Goal: Task Accomplishment & Management: Use online tool/utility

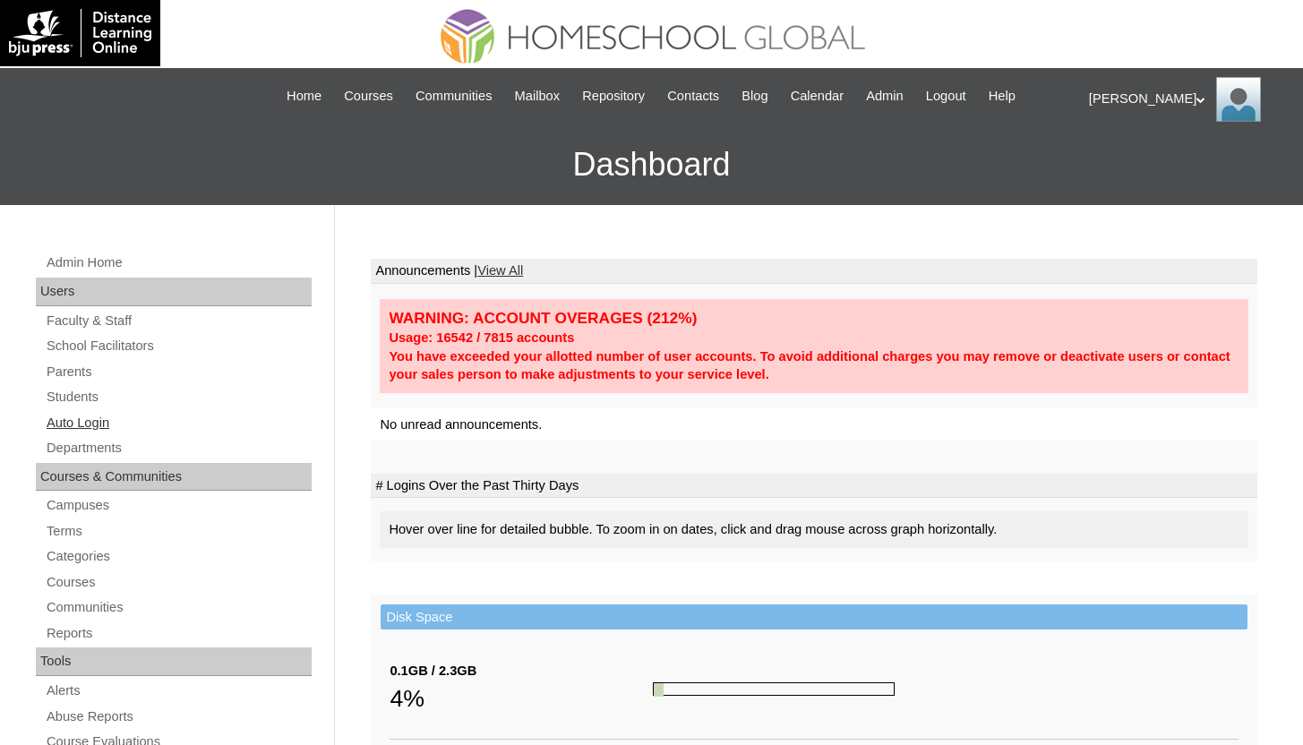
click at [81, 421] on link "Auto Login" at bounding box center [178, 423] width 267 height 22
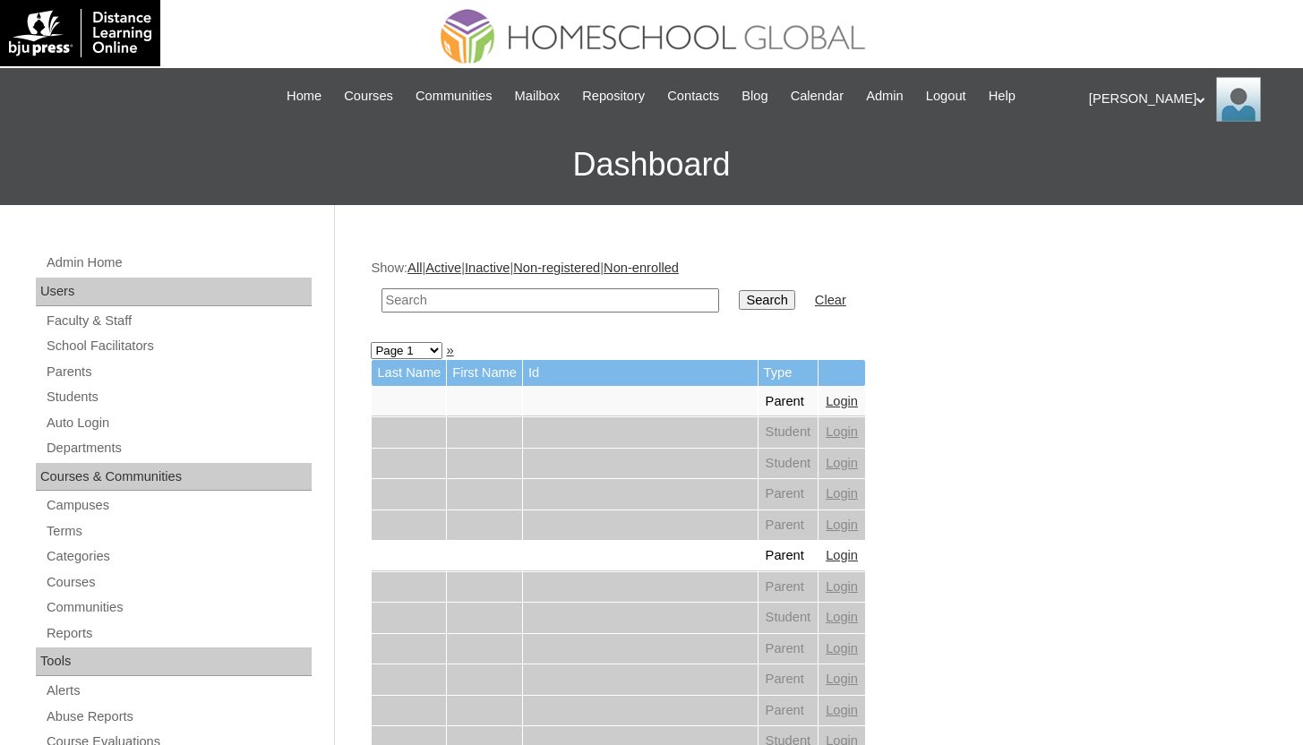
click at [557, 302] on input "text" at bounding box center [551, 300] width 338 height 24
type input "magbanua"
click at [739, 290] on input "Search" at bounding box center [767, 300] width 56 height 20
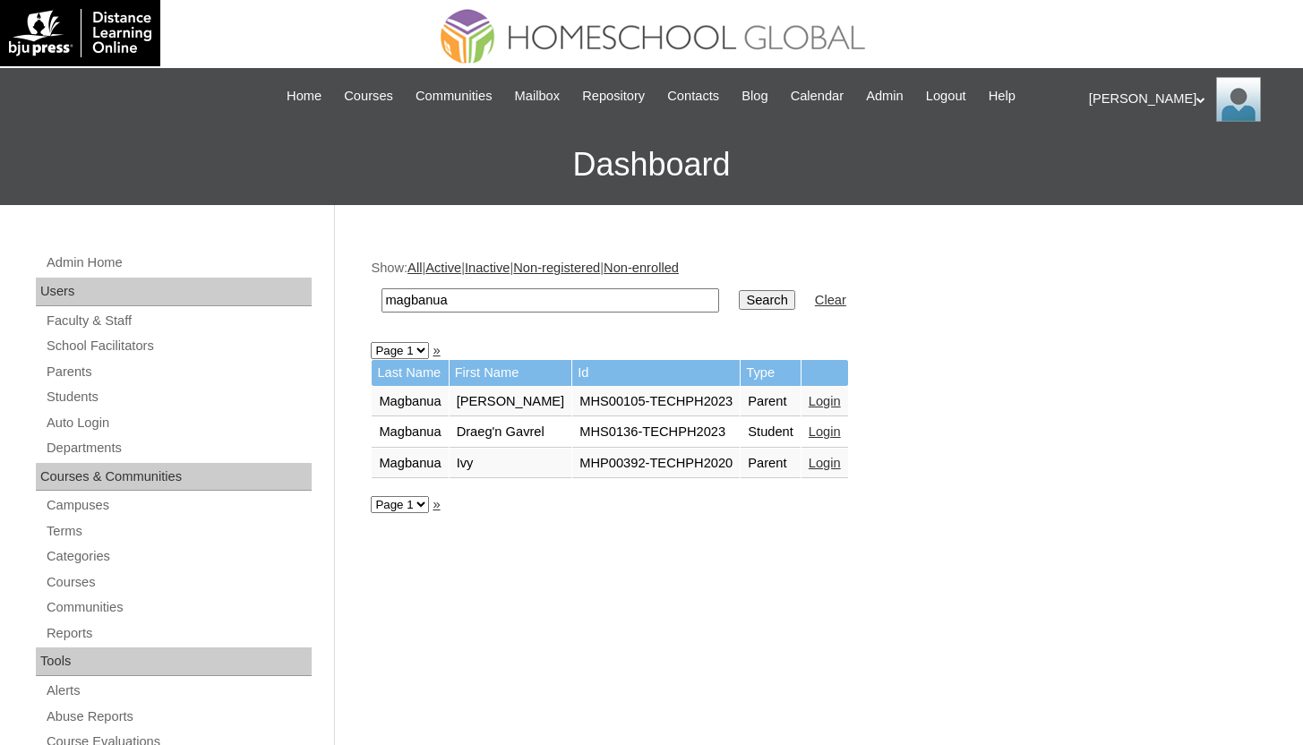
click at [837, 428] on link "Login" at bounding box center [825, 432] width 32 height 14
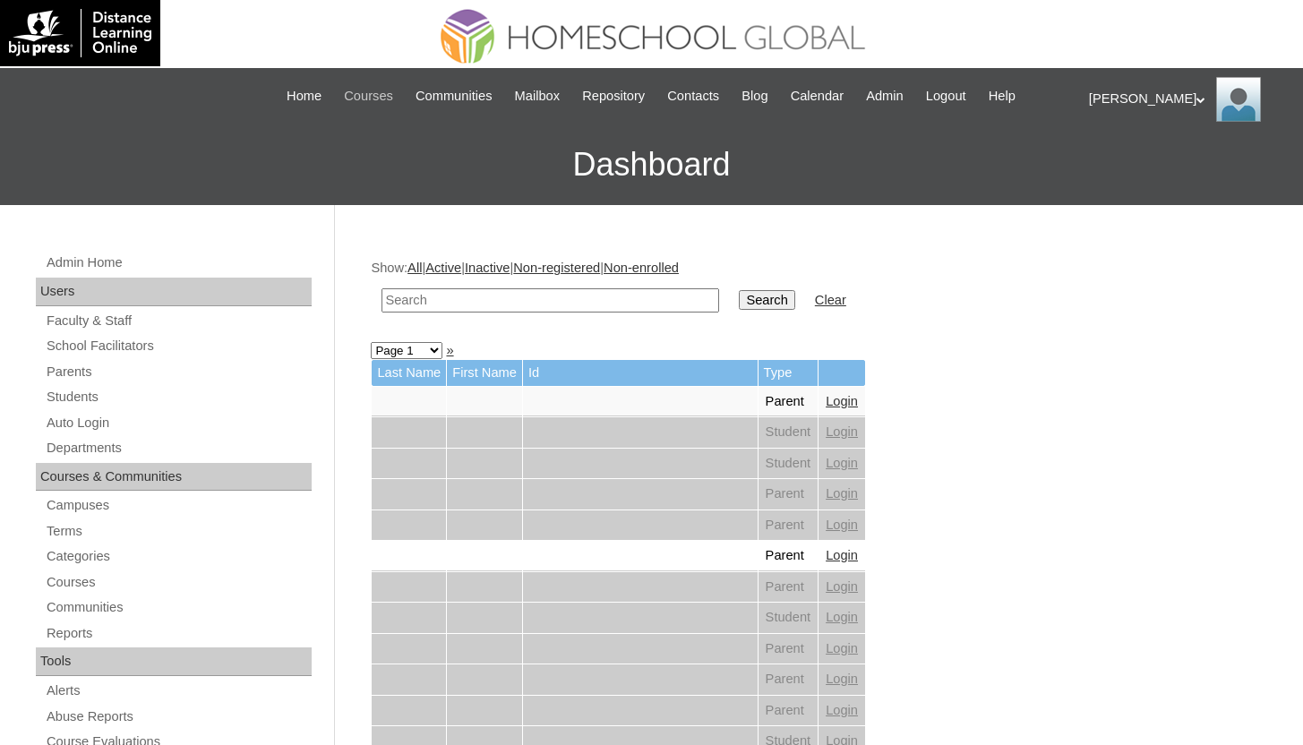
click at [362, 90] on span "Courses" at bounding box center [368, 96] width 49 height 21
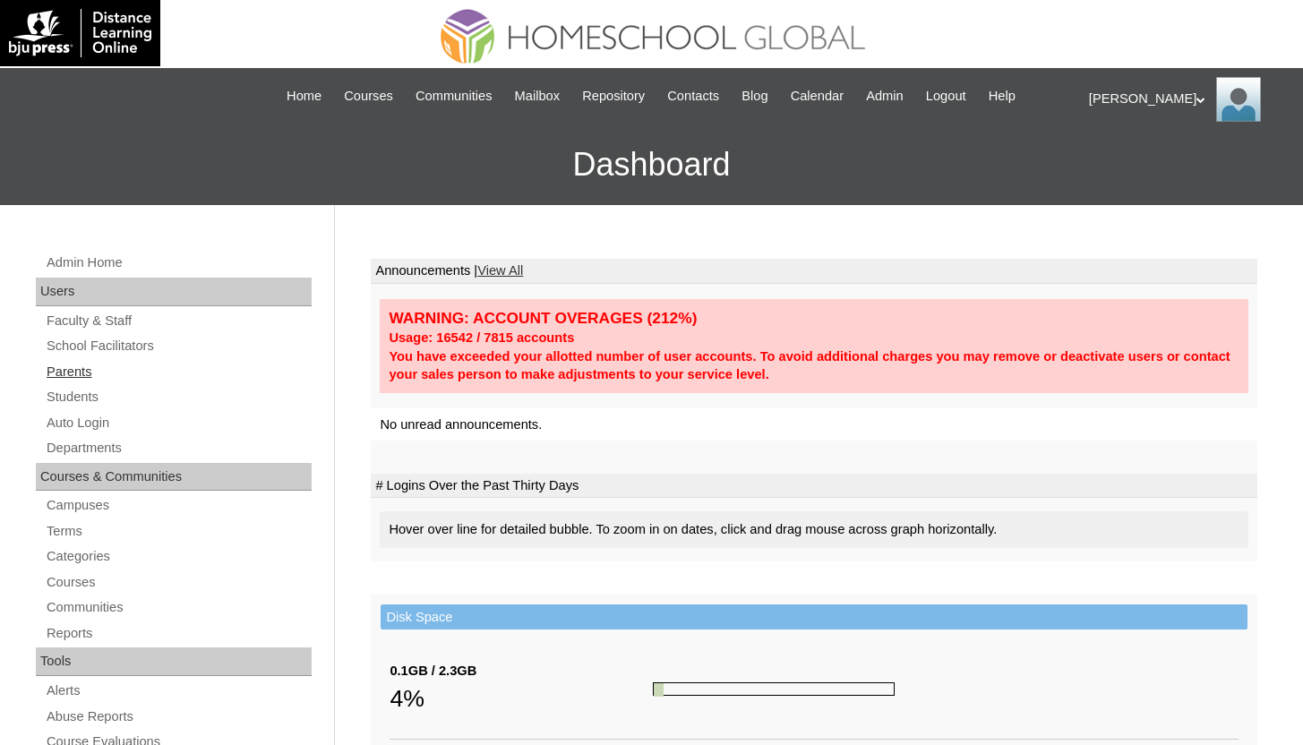
click at [93, 371] on link "Parents" at bounding box center [178, 372] width 267 height 22
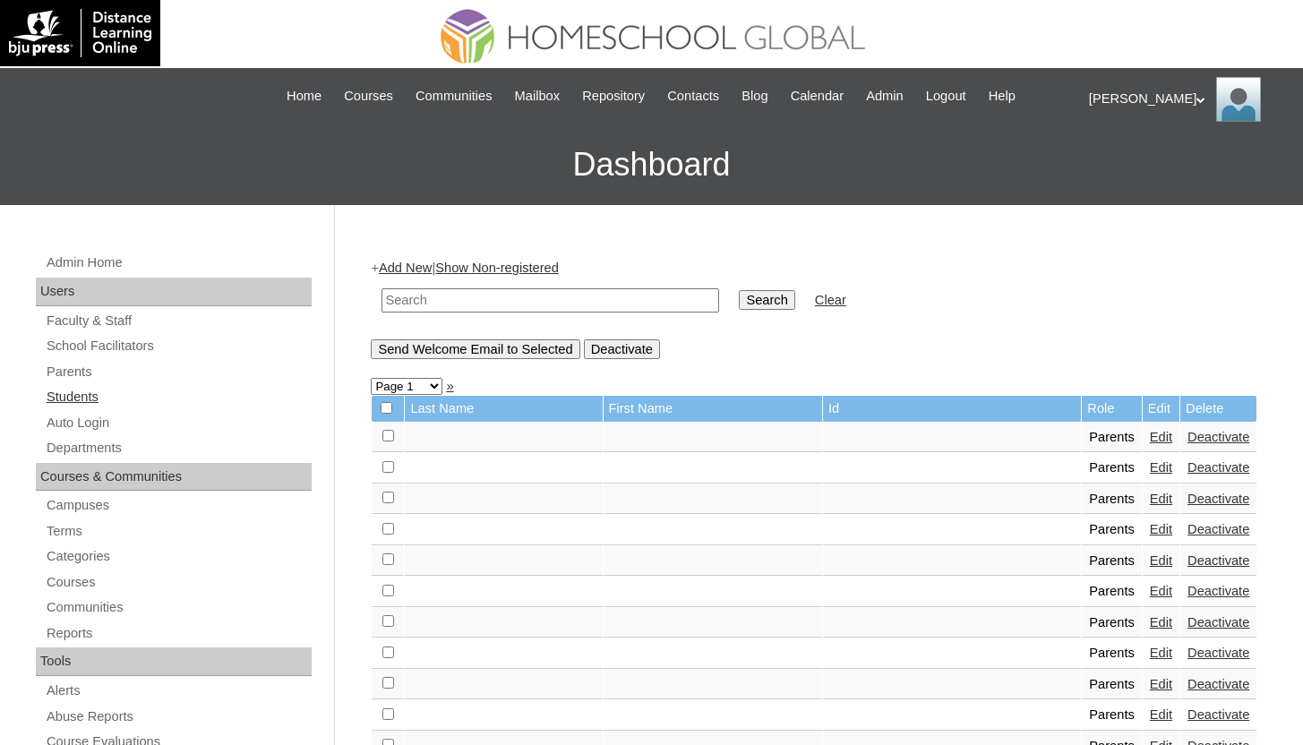
click at [91, 398] on link "Students" at bounding box center [178, 397] width 267 height 22
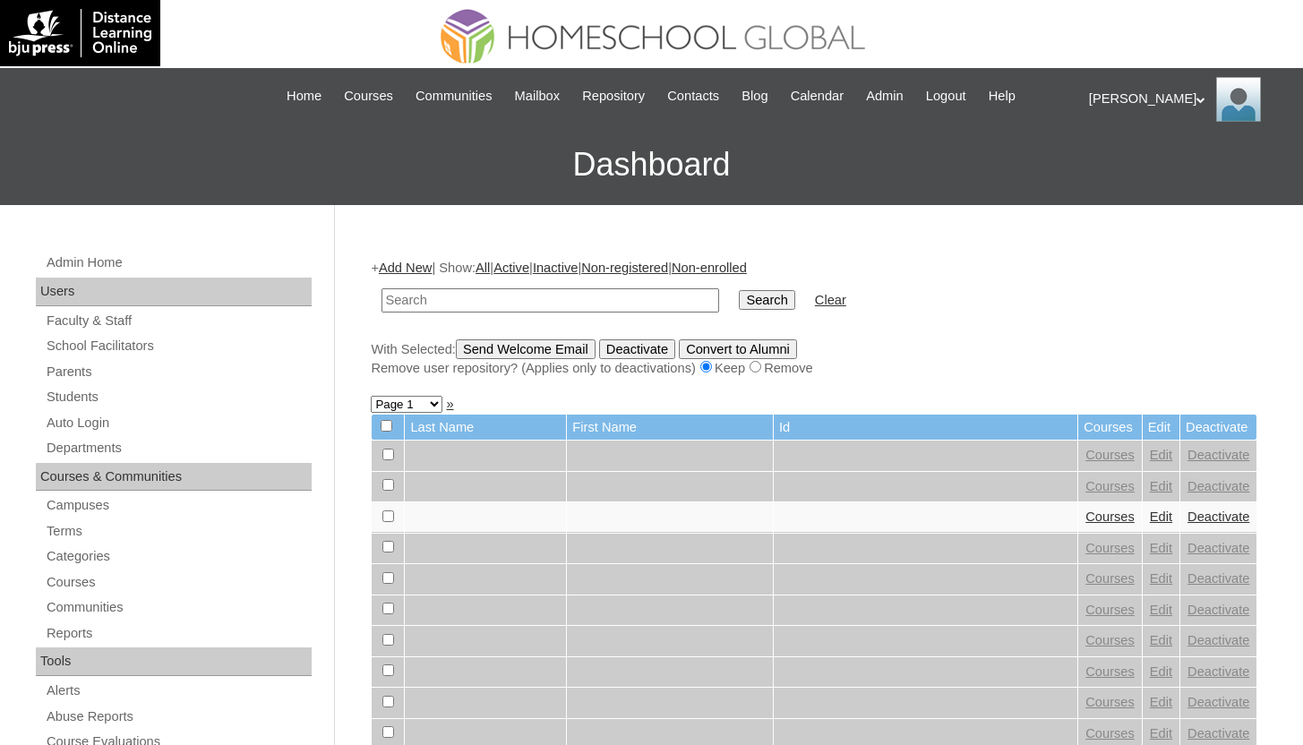
click at [585, 293] on input "text" at bounding box center [551, 300] width 338 height 24
type input "[PERSON_NAME]"
click at [773, 302] on input "Search" at bounding box center [767, 300] width 56 height 20
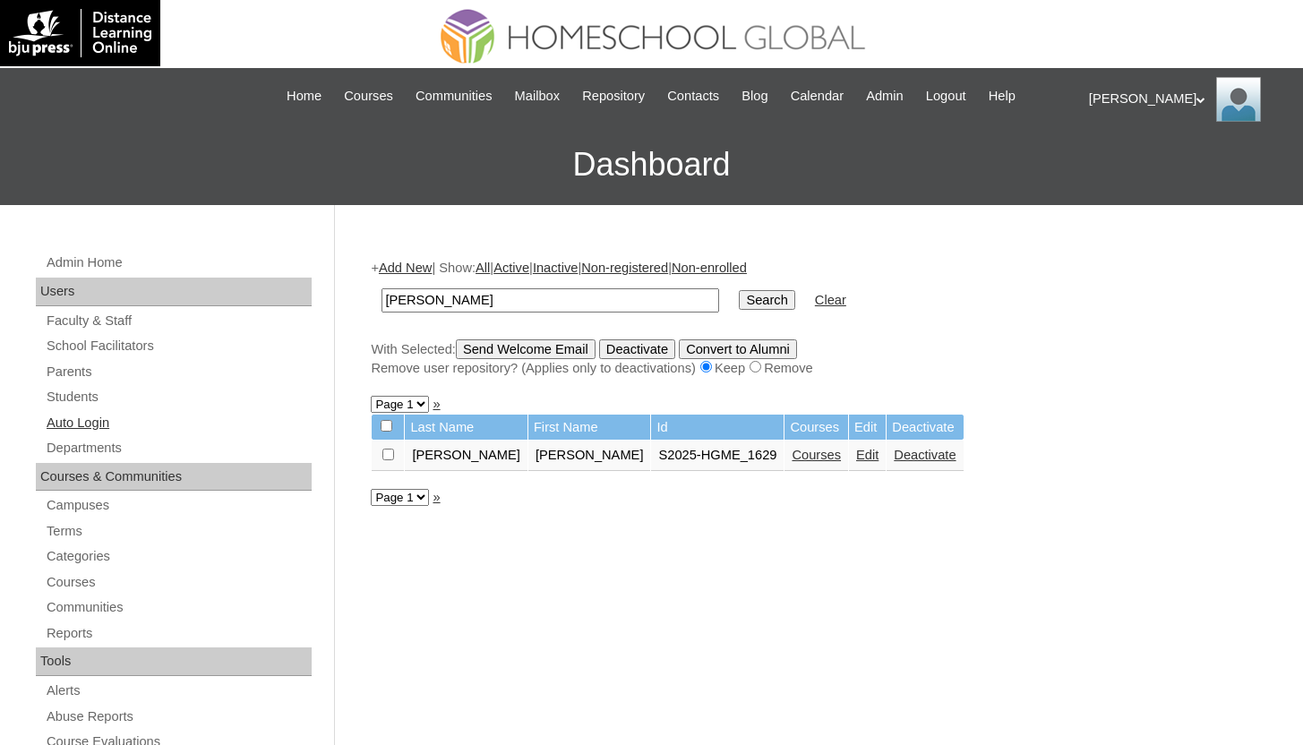
click at [143, 432] on link "Auto Login" at bounding box center [178, 423] width 267 height 22
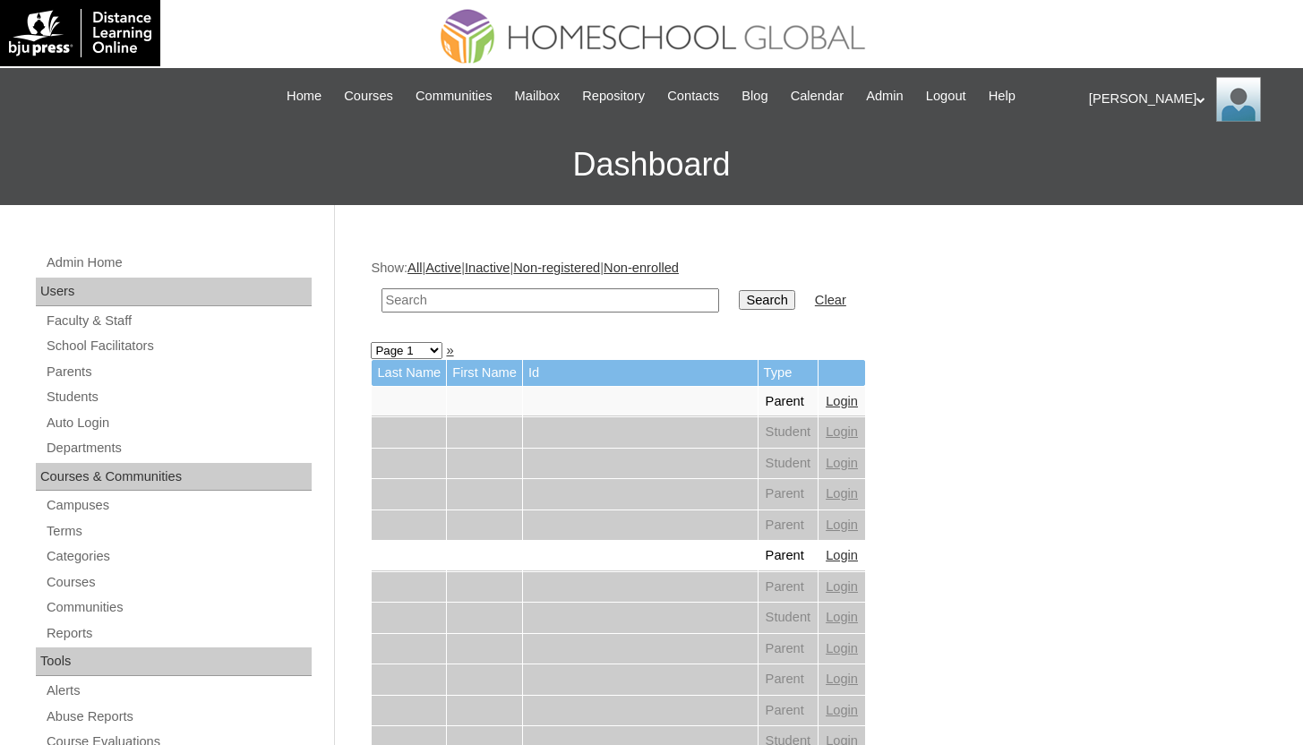
click at [428, 305] on input "text" at bounding box center [551, 300] width 338 height 24
type input "[PERSON_NAME]"
click at [739, 290] on input "Search" at bounding box center [767, 300] width 56 height 20
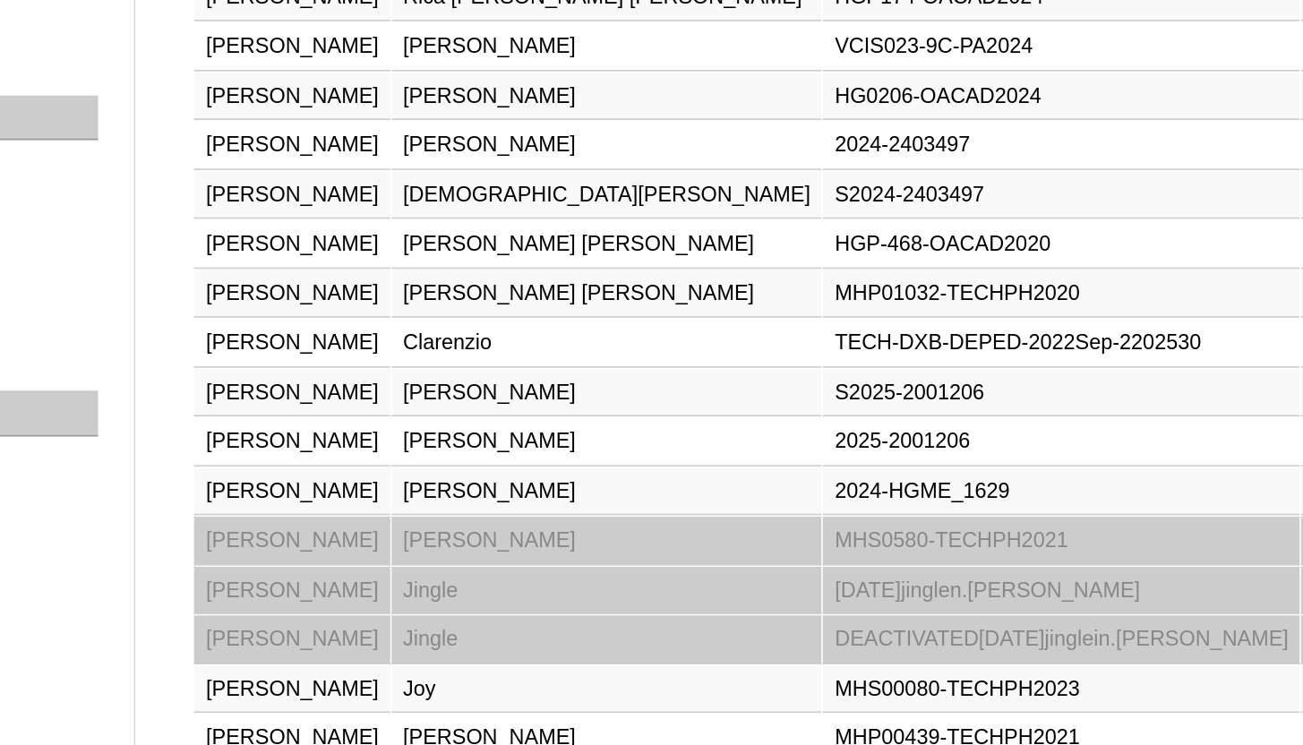
scroll to position [136, 0]
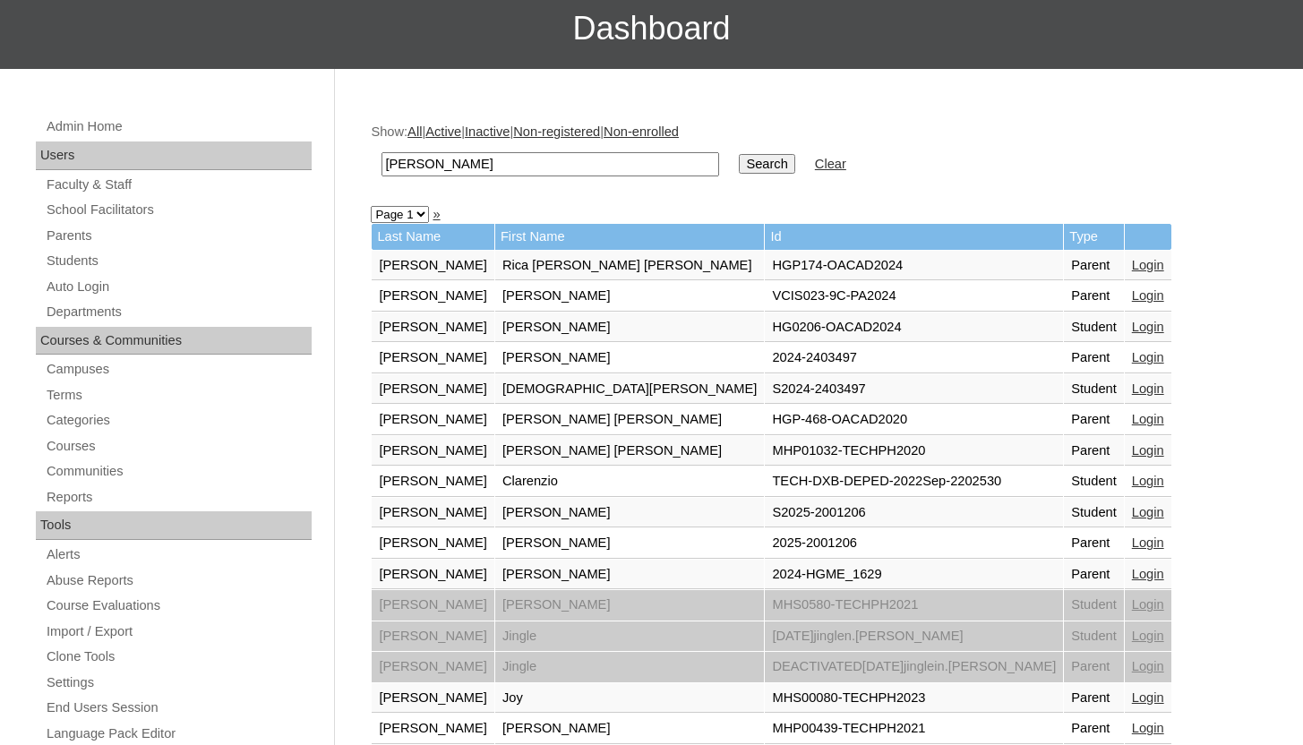
click at [439, 160] on input "[PERSON_NAME]" at bounding box center [551, 164] width 338 height 24
type input "[PERSON_NAME]"
click at [739, 154] on input "Search" at bounding box center [767, 164] width 56 height 20
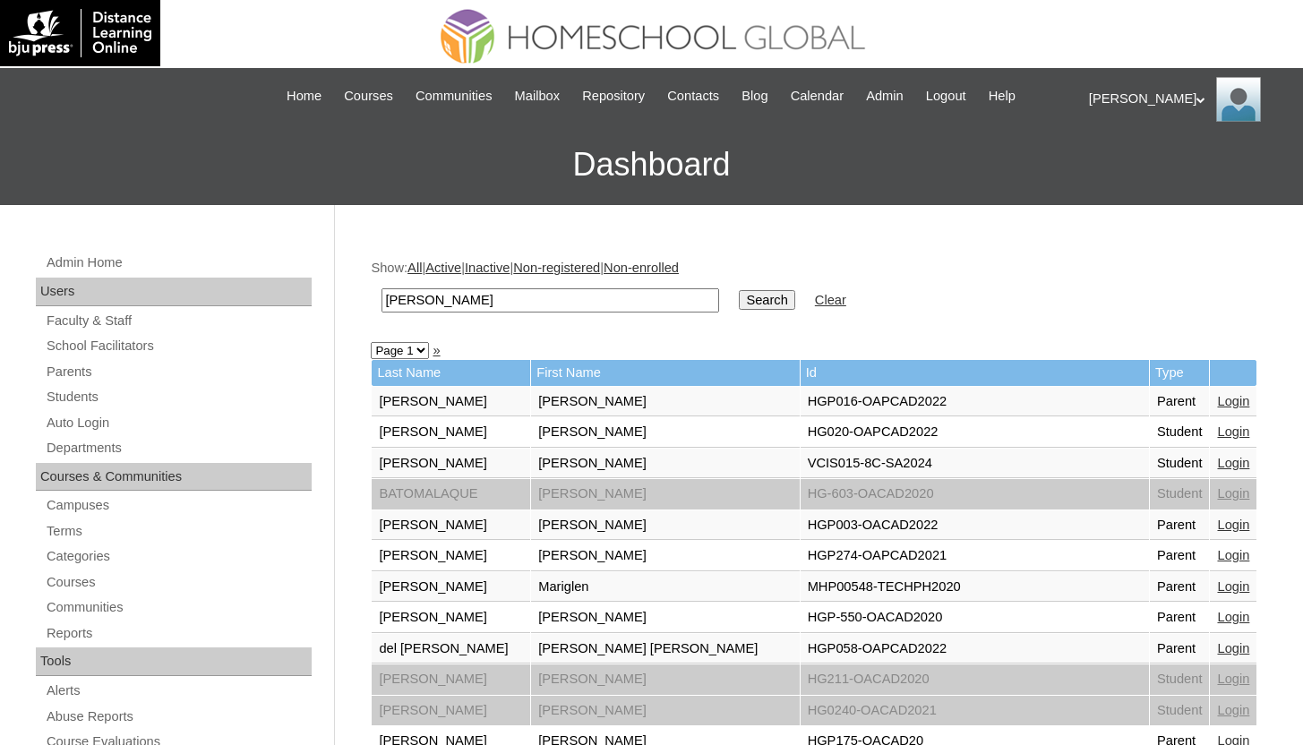
click at [461, 293] on input "glen" at bounding box center [551, 300] width 338 height 24
type input "leigh jaslene"
click at [761, 301] on input "Search" at bounding box center [767, 300] width 56 height 20
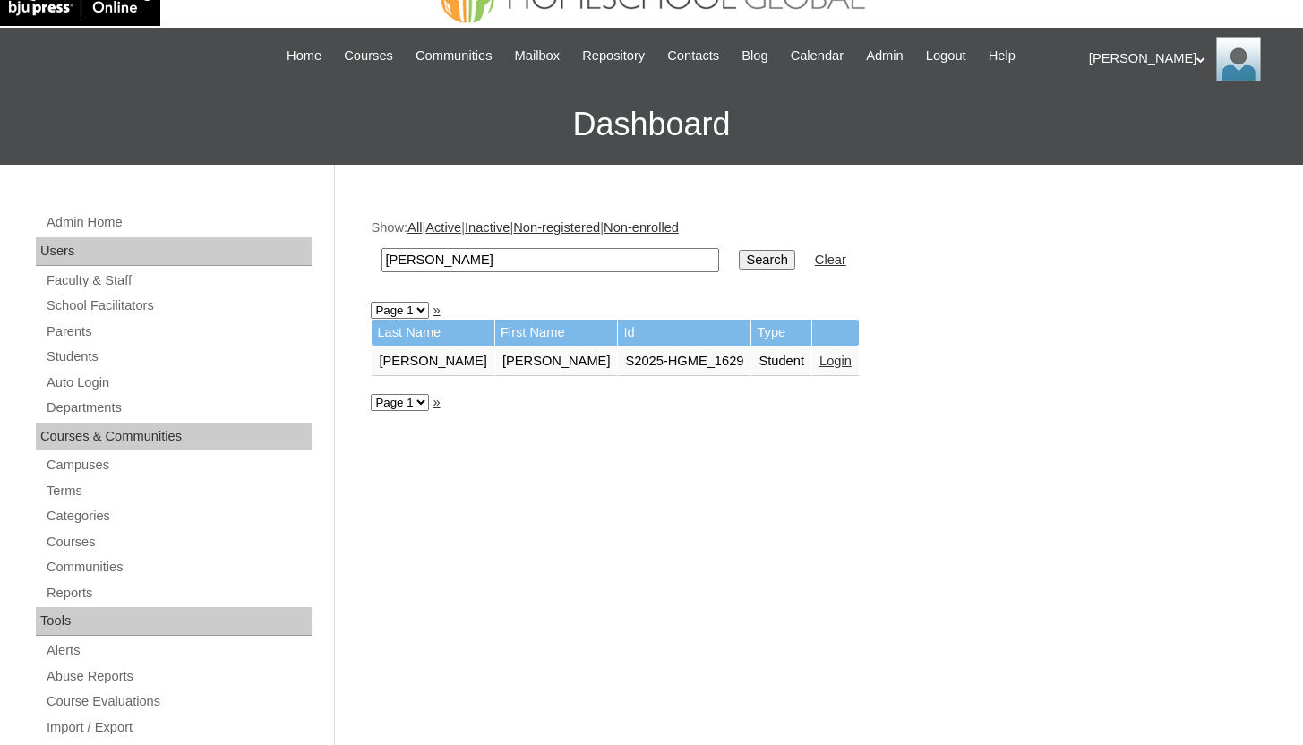
scroll to position [60, 0]
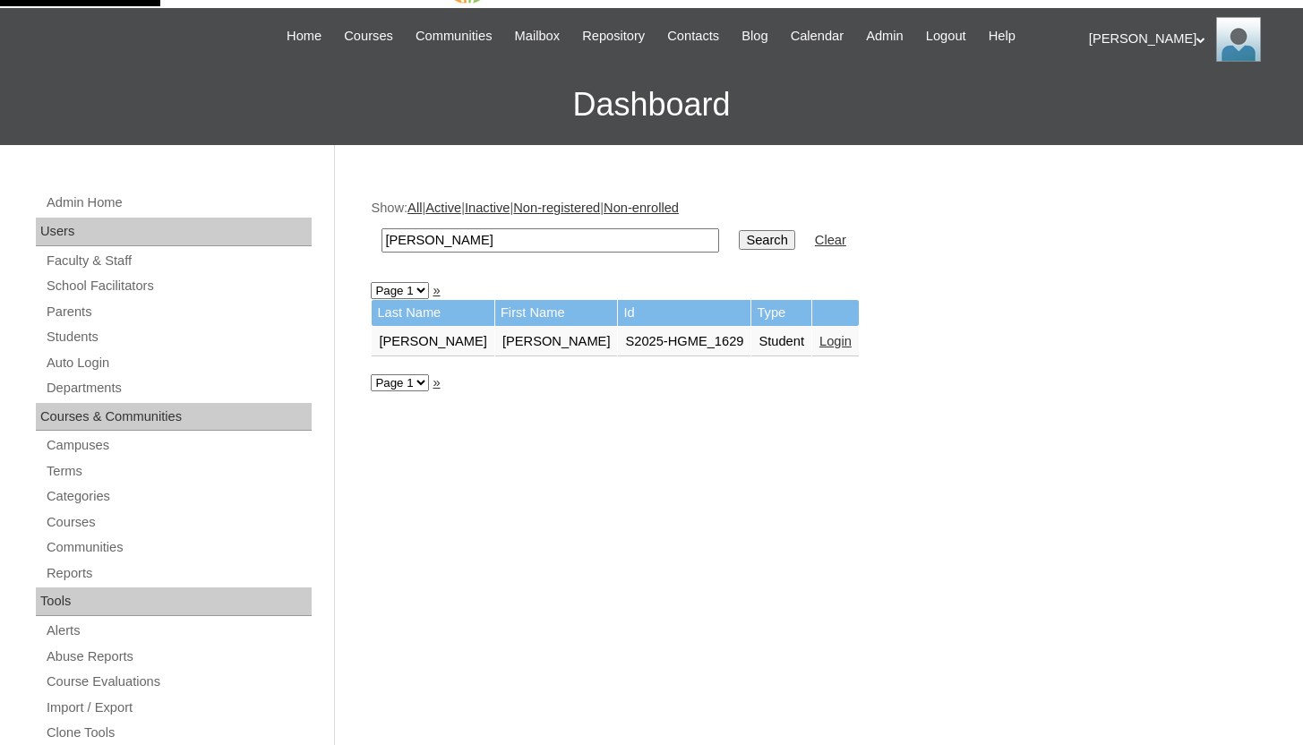
click at [820, 340] on link "Login" at bounding box center [836, 341] width 32 height 14
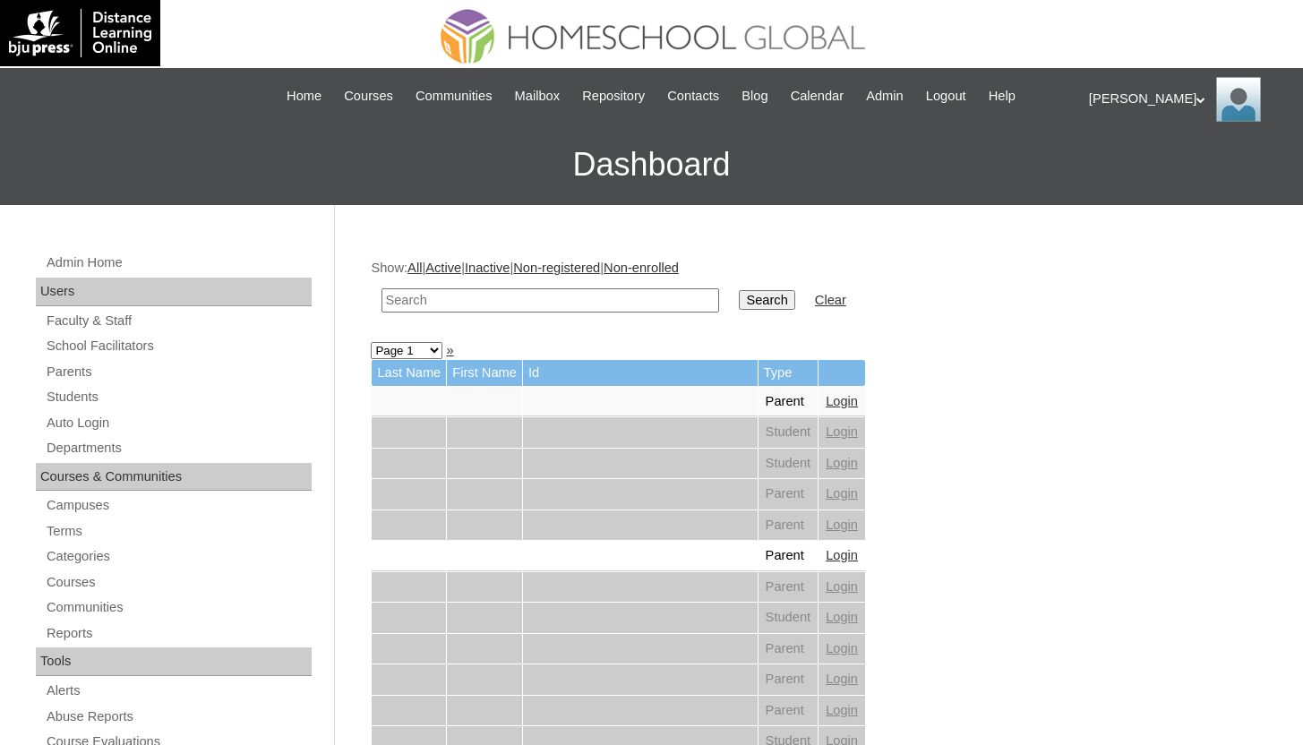
click at [641, 297] on input "text" at bounding box center [551, 300] width 338 height 24
click at [582, 305] on input "text" at bounding box center [551, 300] width 338 height 24
paste input "engielyn"
type input "engielyn"
click at [739, 290] on input "Search" at bounding box center [767, 300] width 56 height 20
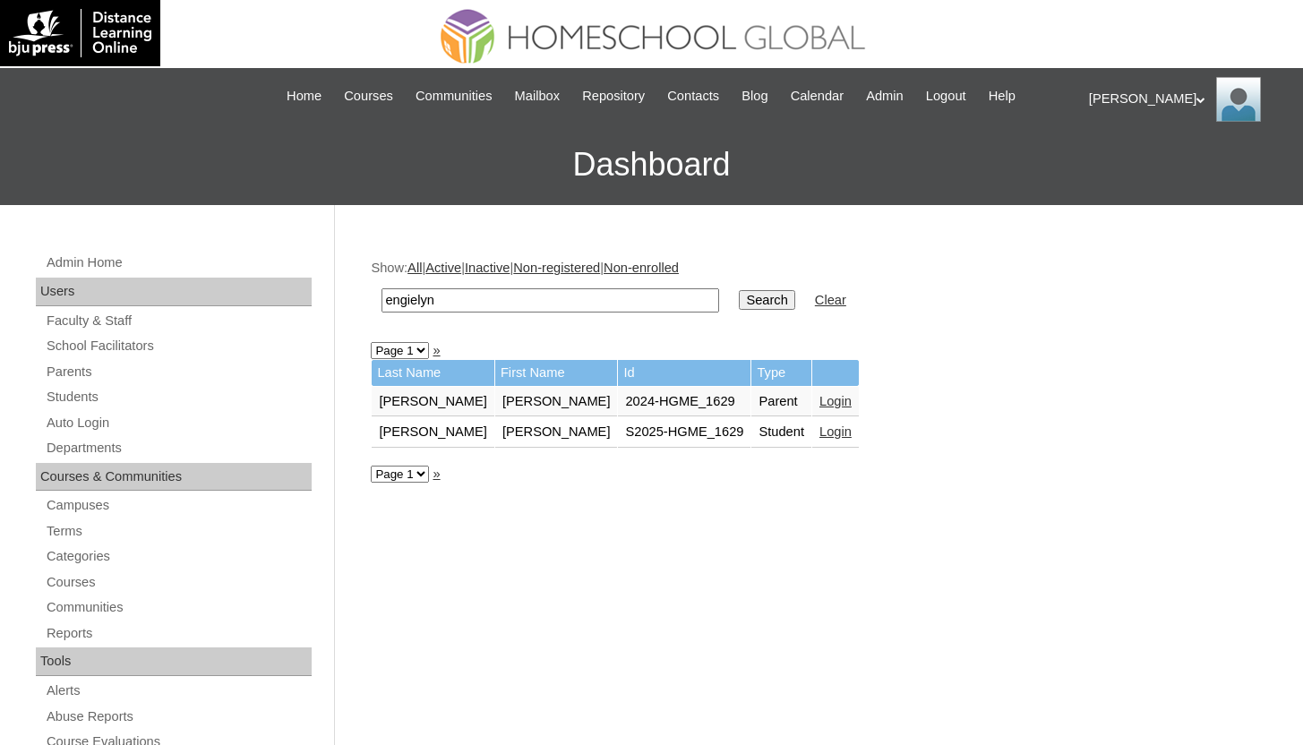
click at [820, 402] on link "Login" at bounding box center [836, 401] width 32 height 14
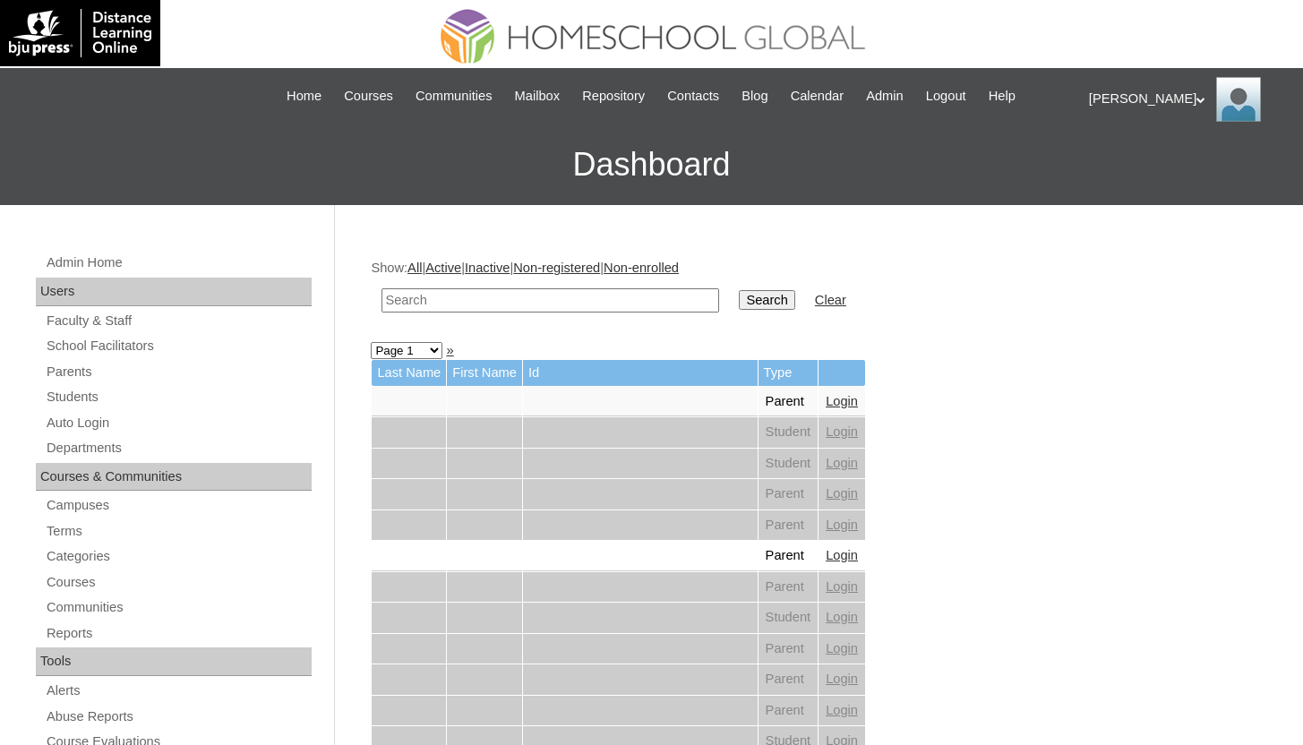
click at [330, 110] on div "|N|Faculty||3135 Skip to Main Content Skip to Sub Navigation Home Courses Commu…" at bounding box center [651, 96] width 839 height 39
click at [344, 103] on span "Courses" at bounding box center [368, 96] width 49 height 21
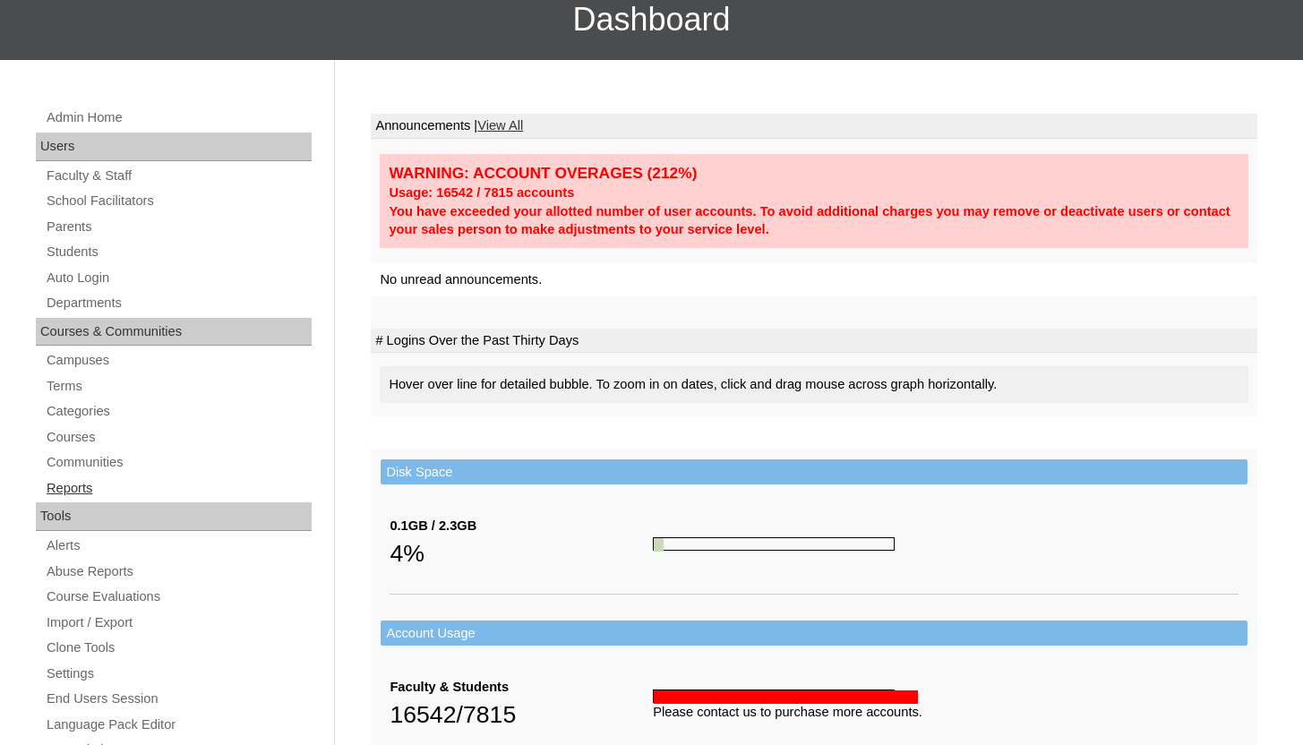
scroll to position [150, 0]
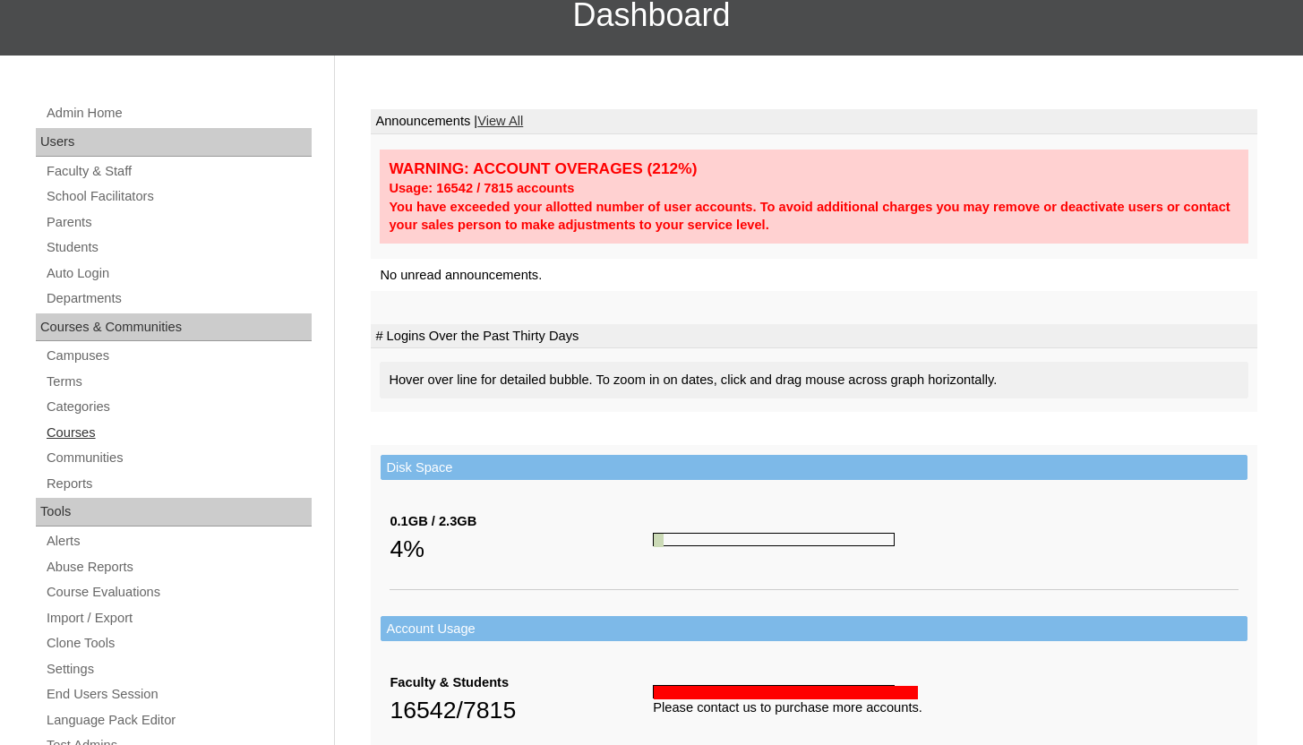
click at [79, 434] on link "Courses" at bounding box center [178, 433] width 267 height 22
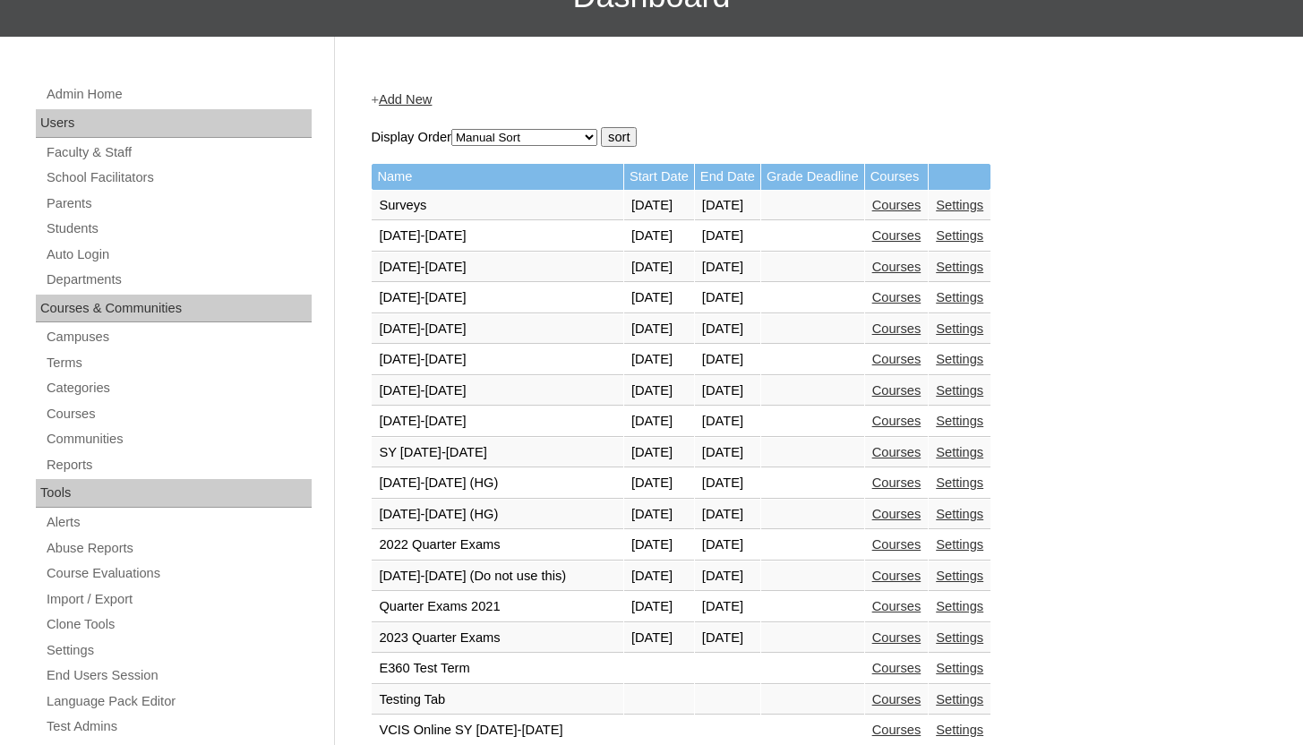
scroll to position [495, 0]
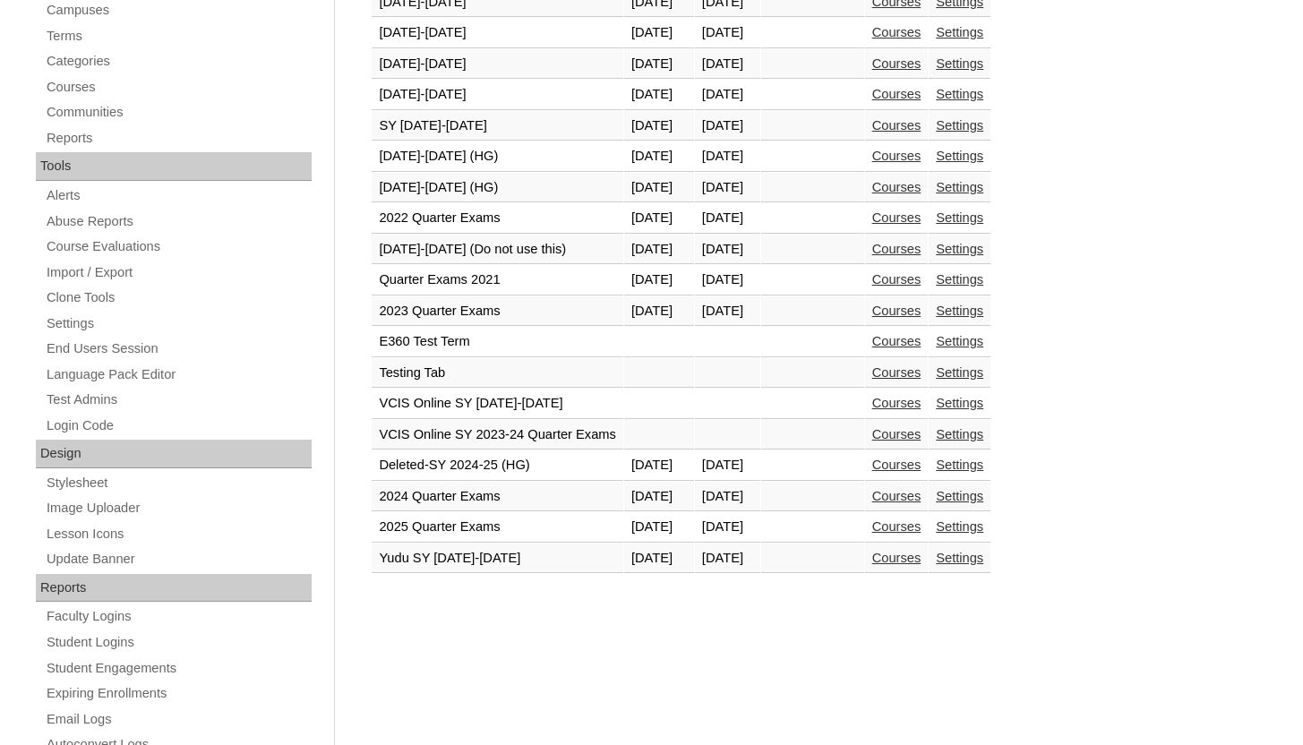
click at [922, 187] on link "Courses" at bounding box center [897, 187] width 49 height 14
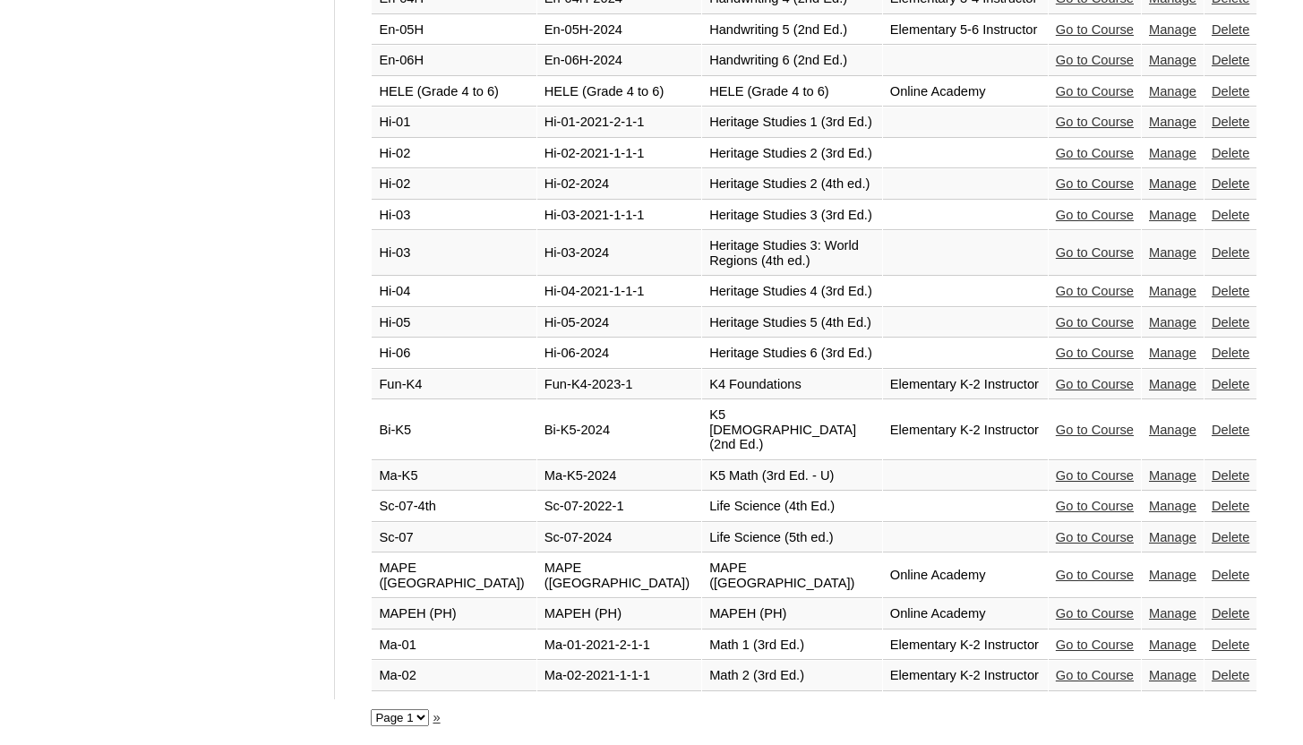
scroll to position [4326, 0]
click at [395, 726] on select "Page 1 Page 2" at bounding box center [400, 717] width 58 height 17
select select "admin_courses.php?semester=50&page=2"
click at [371, 709] on select "Page 1 Page 2" at bounding box center [400, 717] width 58 height 17
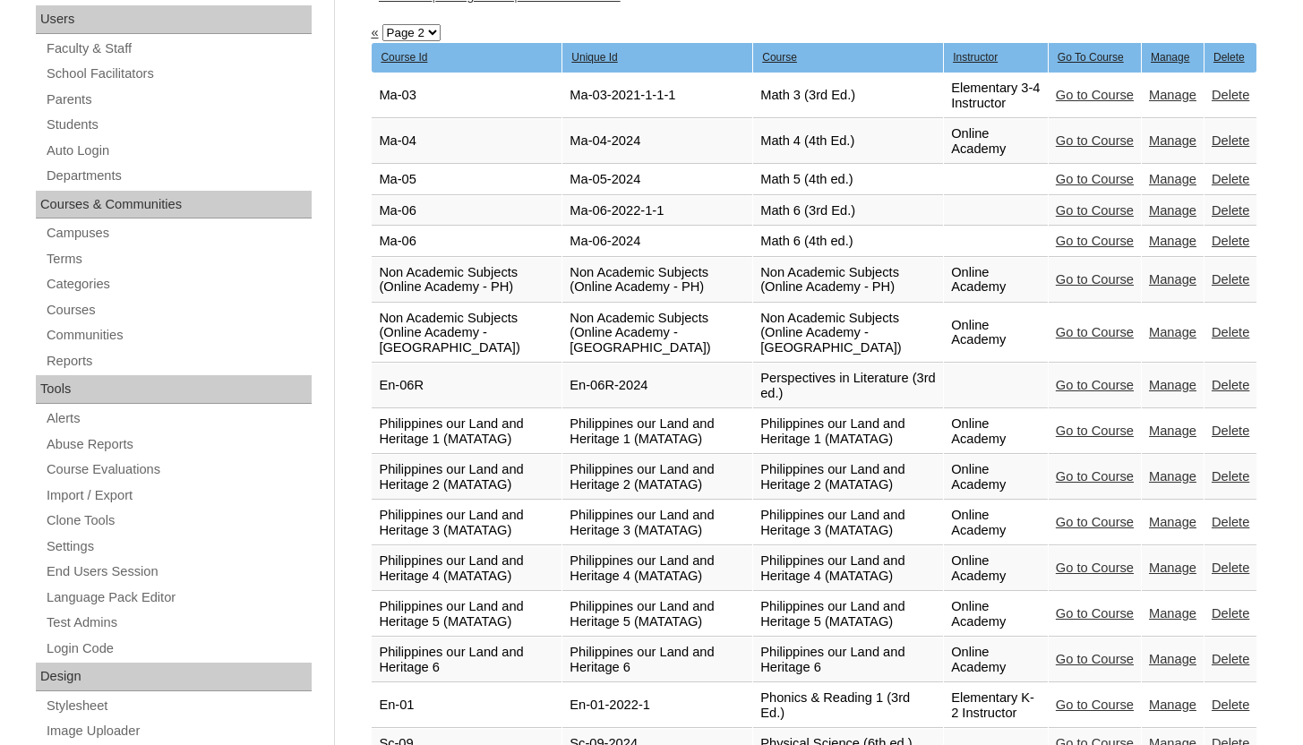
scroll to position [271, 0]
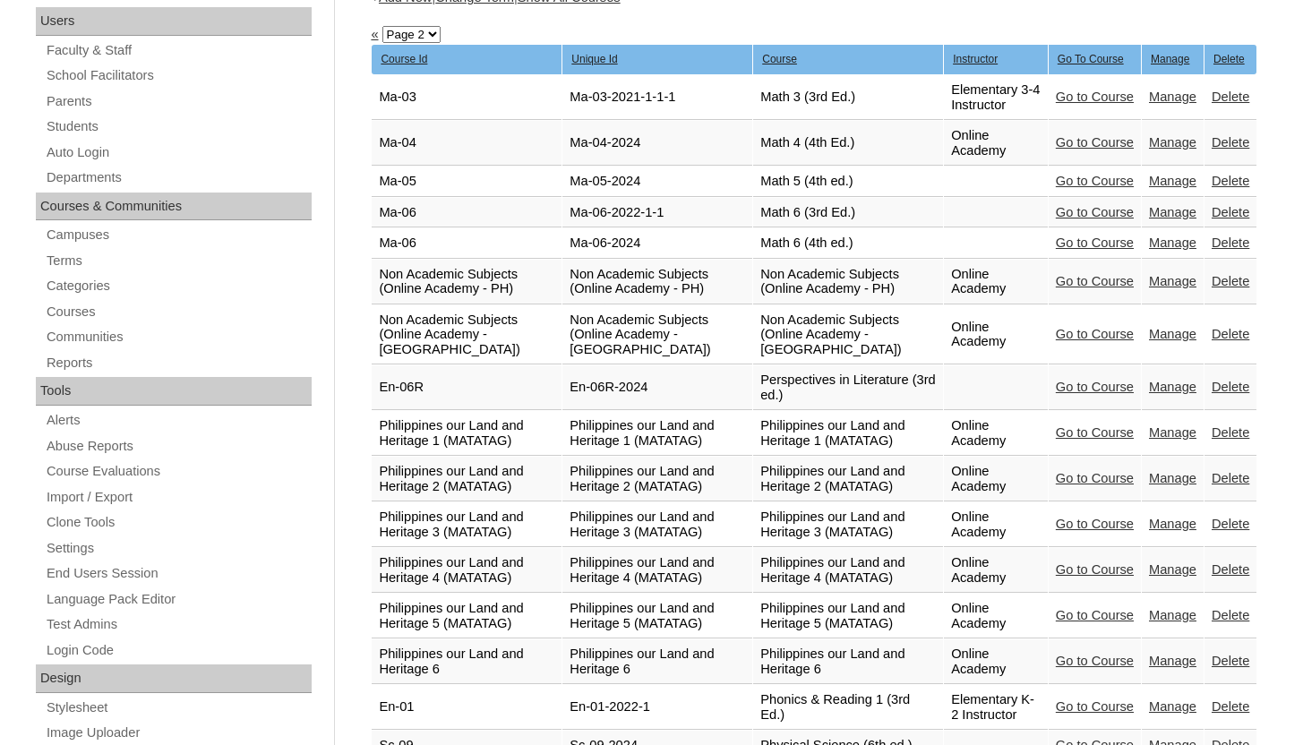
click at [1096, 174] on link "Go to Course" at bounding box center [1095, 181] width 78 height 14
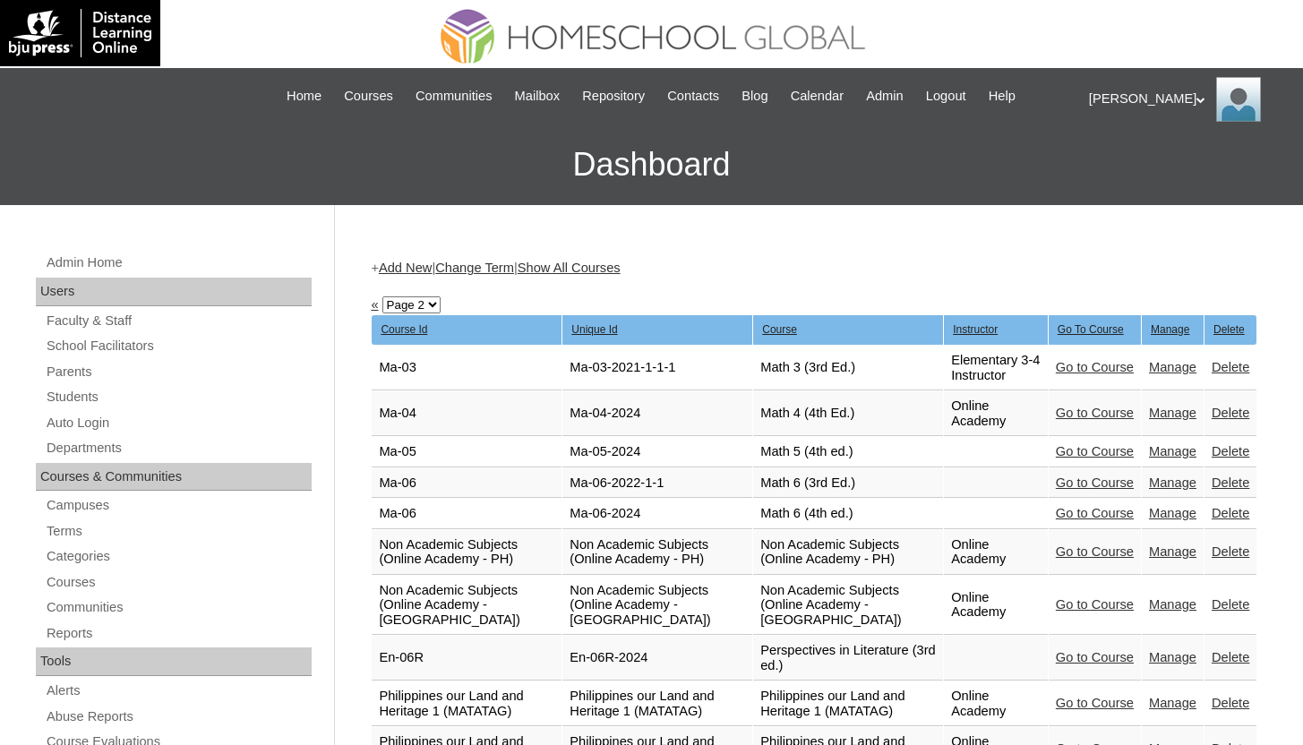
scroll to position [271, 0]
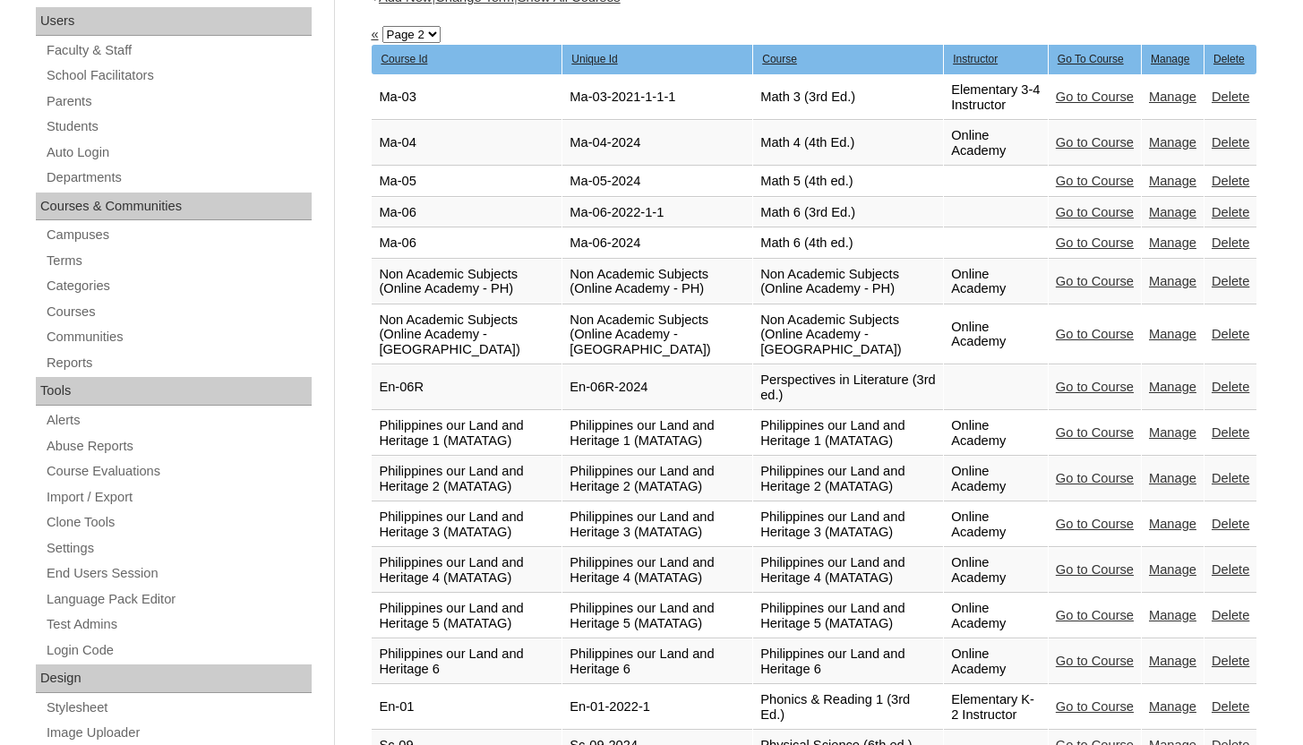
click at [1164, 174] on link "Manage" at bounding box center [1172, 181] width 47 height 14
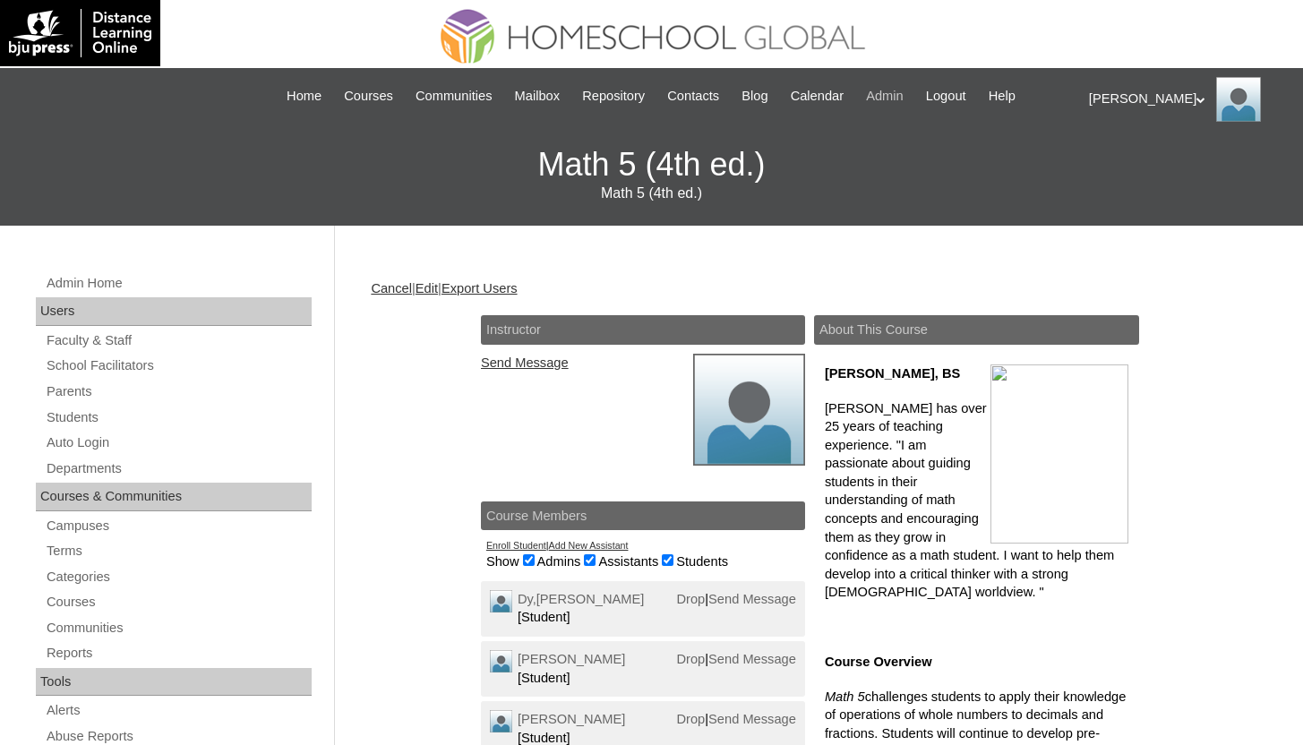
click at [894, 96] on span "Admin" at bounding box center [885, 96] width 38 height 21
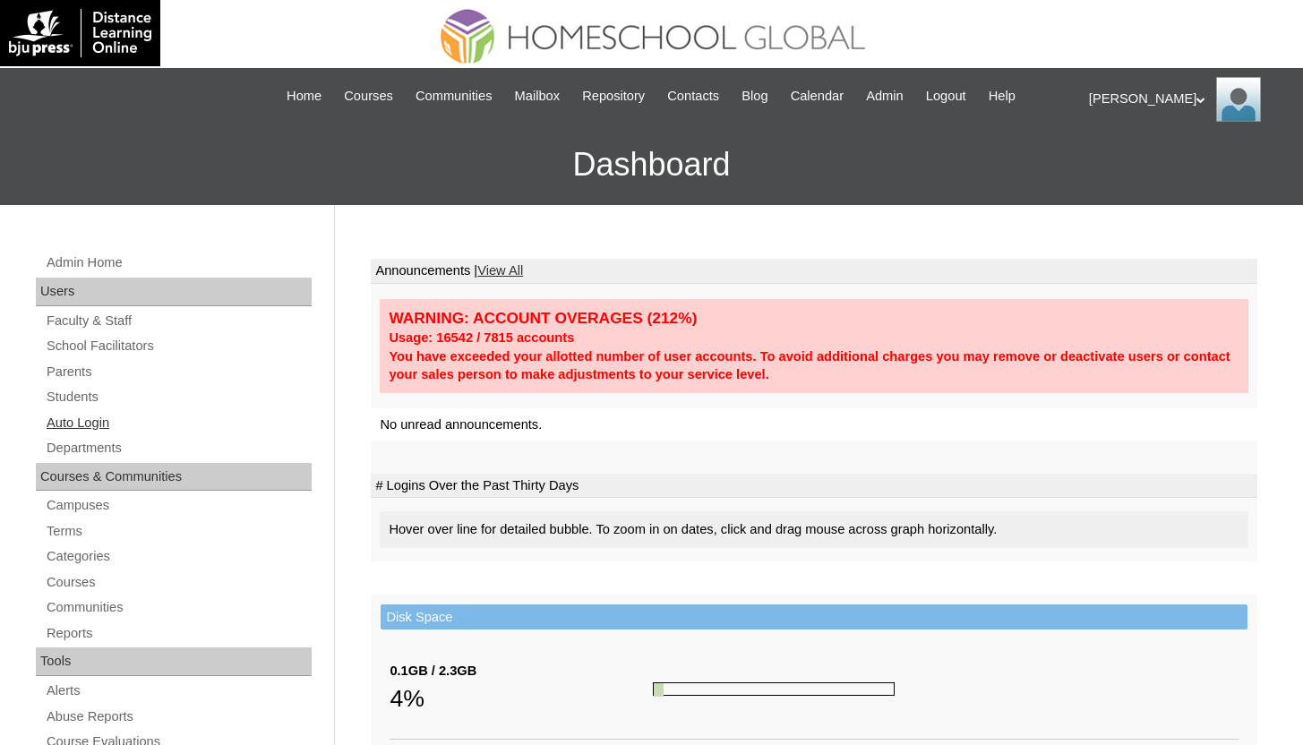
click at [90, 419] on link "Auto Login" at bounding box center [178, 423] width 267 height 22
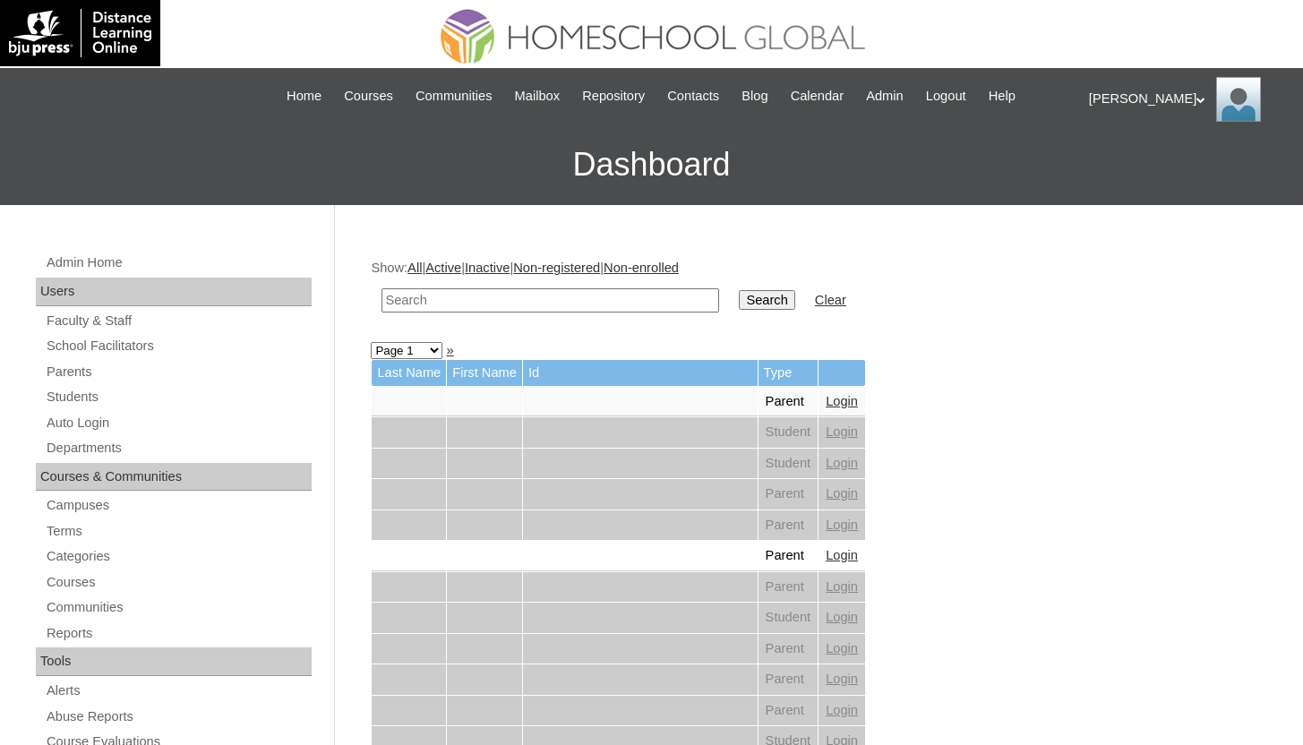
click at [566, 297] on input "text" at bounding box center [551, 300] width 338 height 24
paste input "engielyn"
type input "engielyn"
click at [739, 290] on input "Search" at bounding box center [767, 300] width 56 height 20
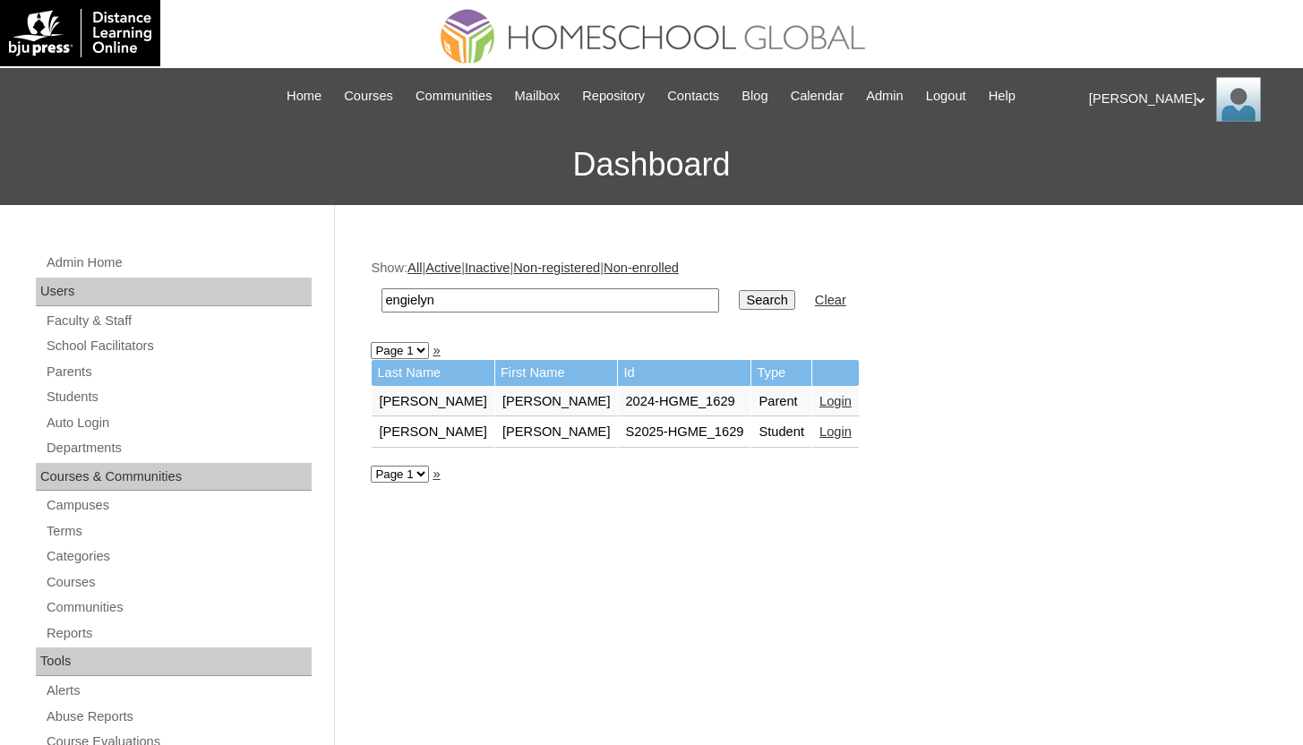
click at [820, 401] on link "Login" at bounding box center [836, 401] width 32 height 14
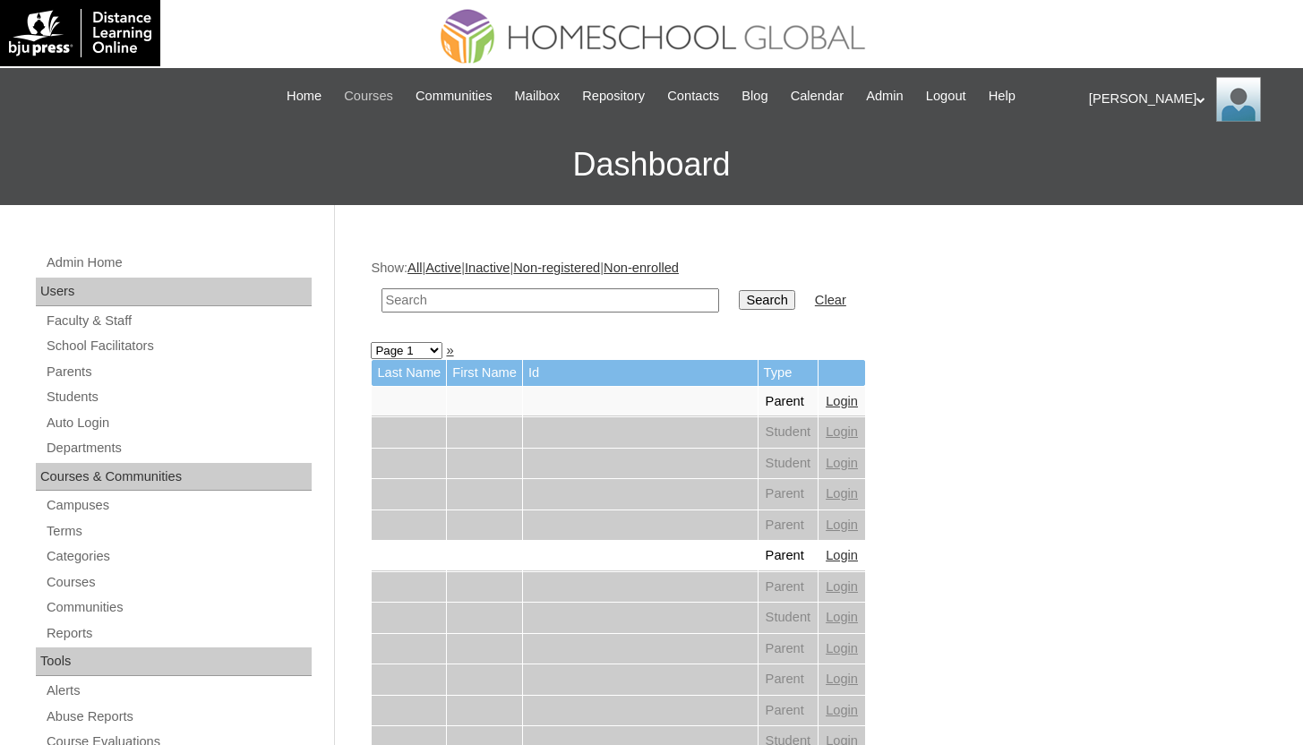
click at [345, 100] on span "Courses" at bounding box center [368, 96] width 49 height 21
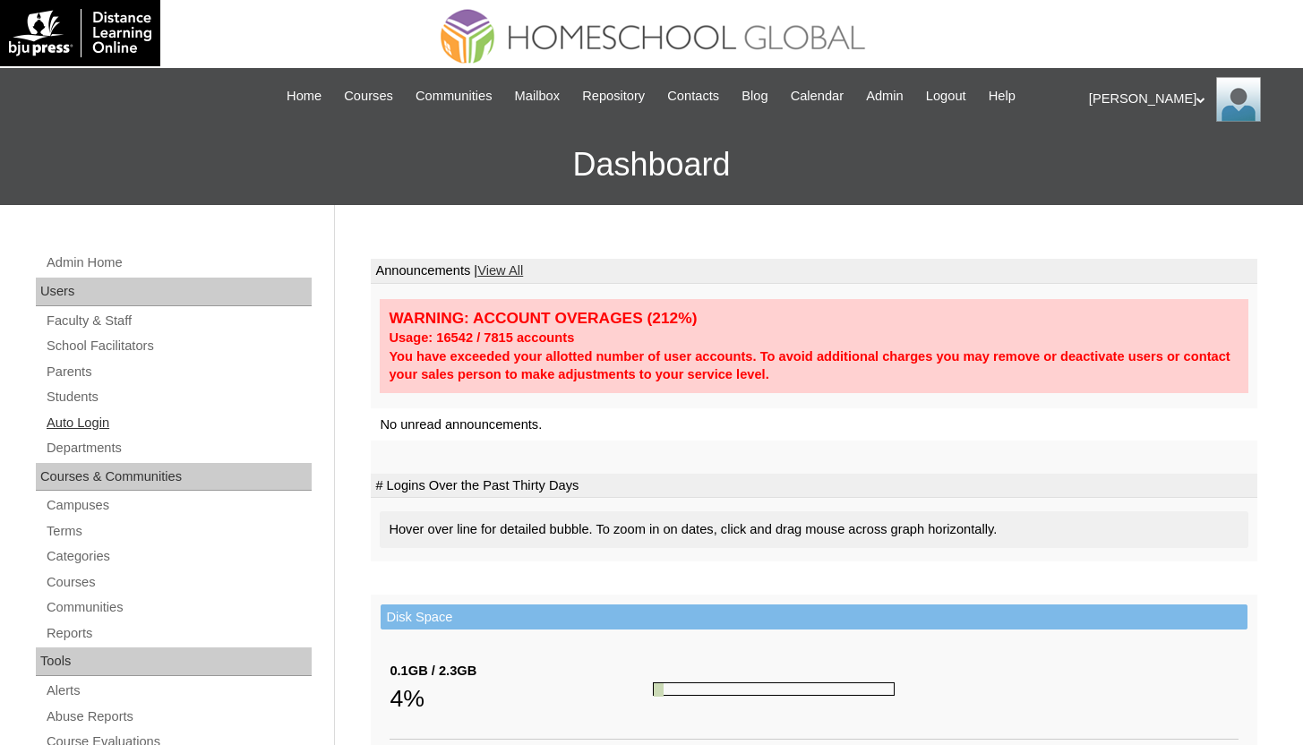
click at [118, 420] on link "Auto Login" at bounding box center [178, 423] width 267 height 22
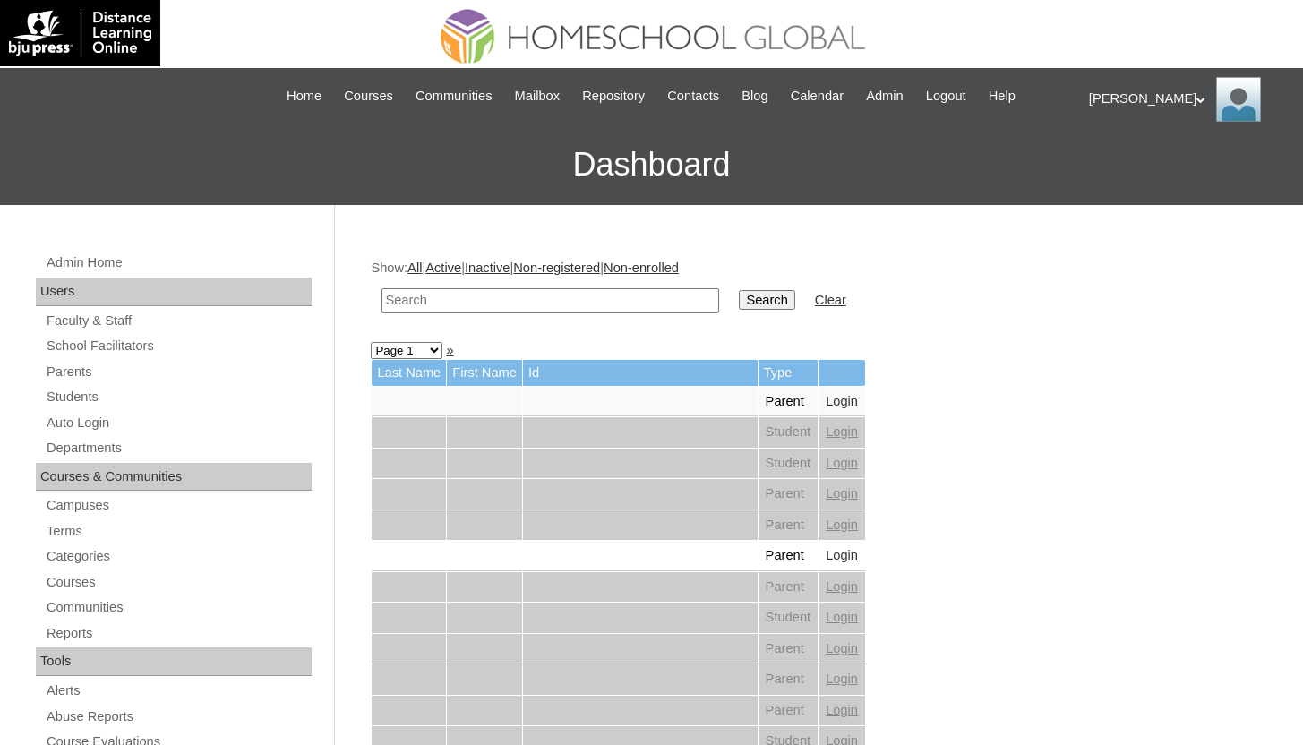
click at [563, 305] on input "text" at bounding box center [551, 300] width 338 height 24
paste input "engielyn"
type input "engielyn"
click at [739, 290] on input "Search" at bounding box center [767, 300] width 56 height 20
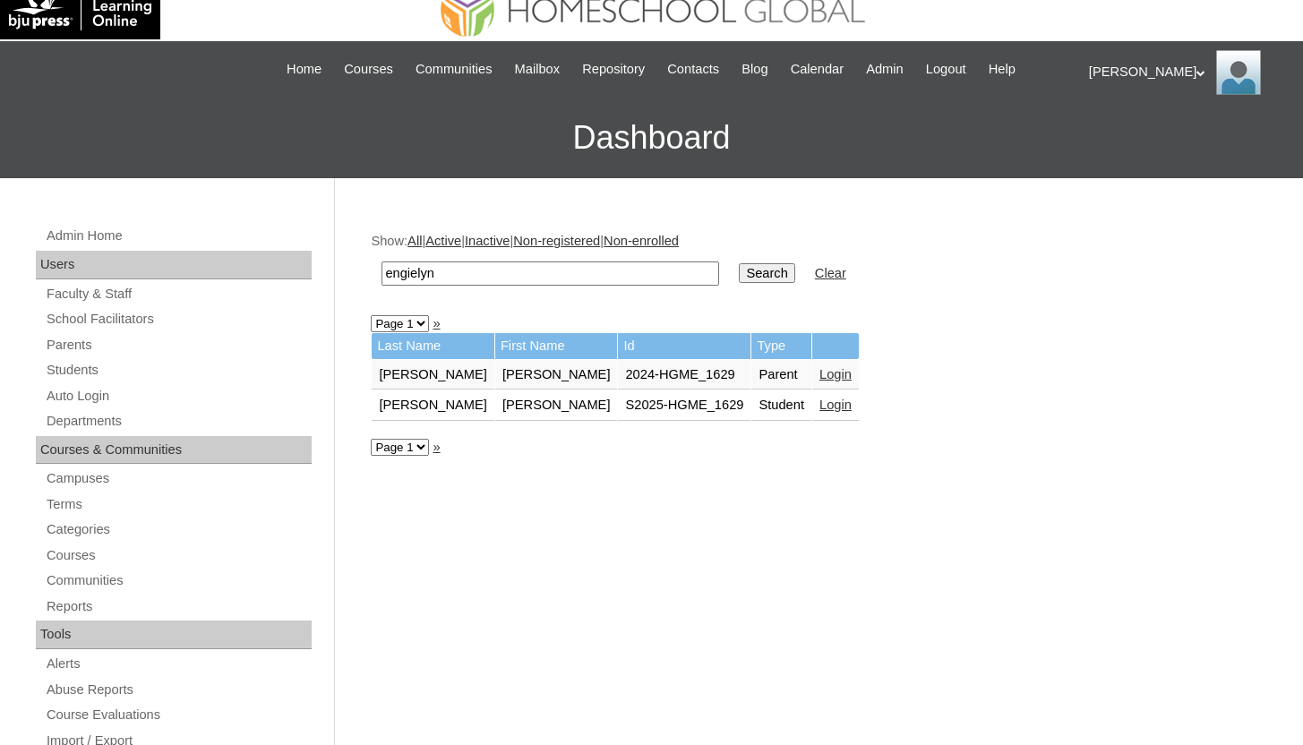
scroll to position [37, 0]
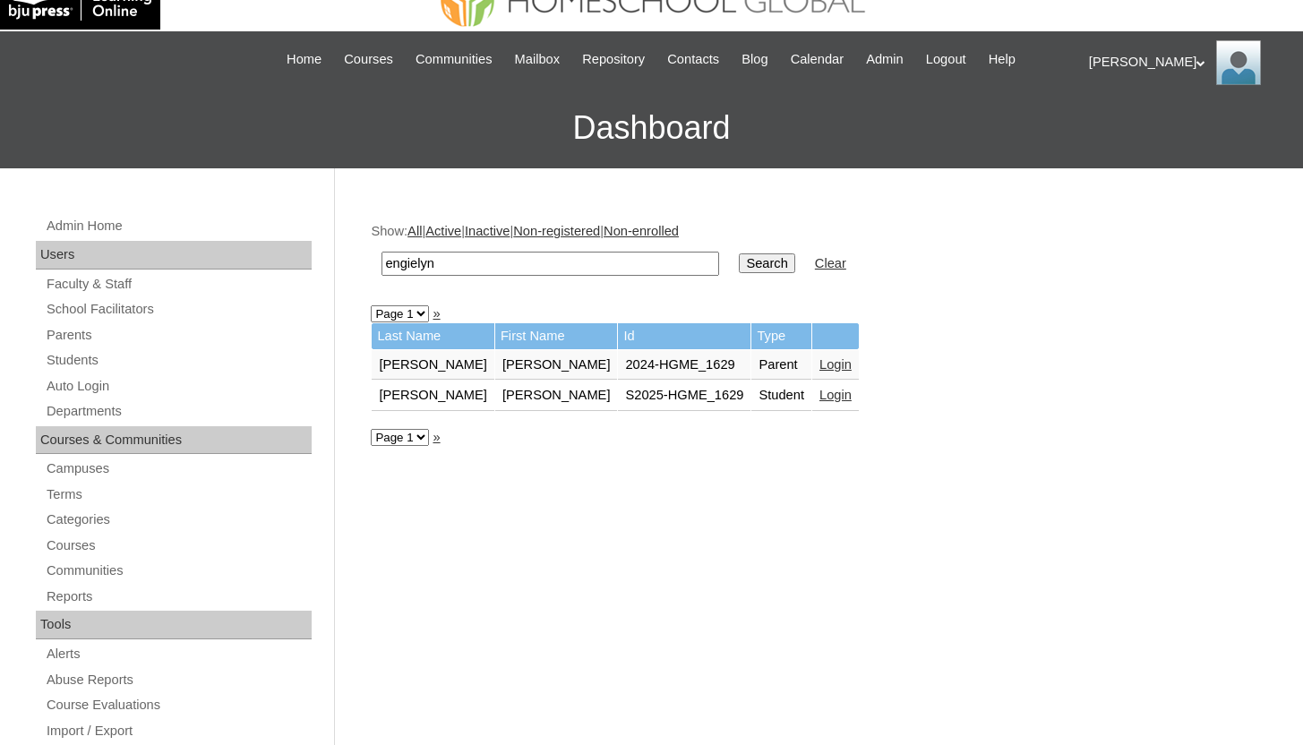
click at [820, 361] on link "Login" at bounding box center [836, 364] width 32 height 14
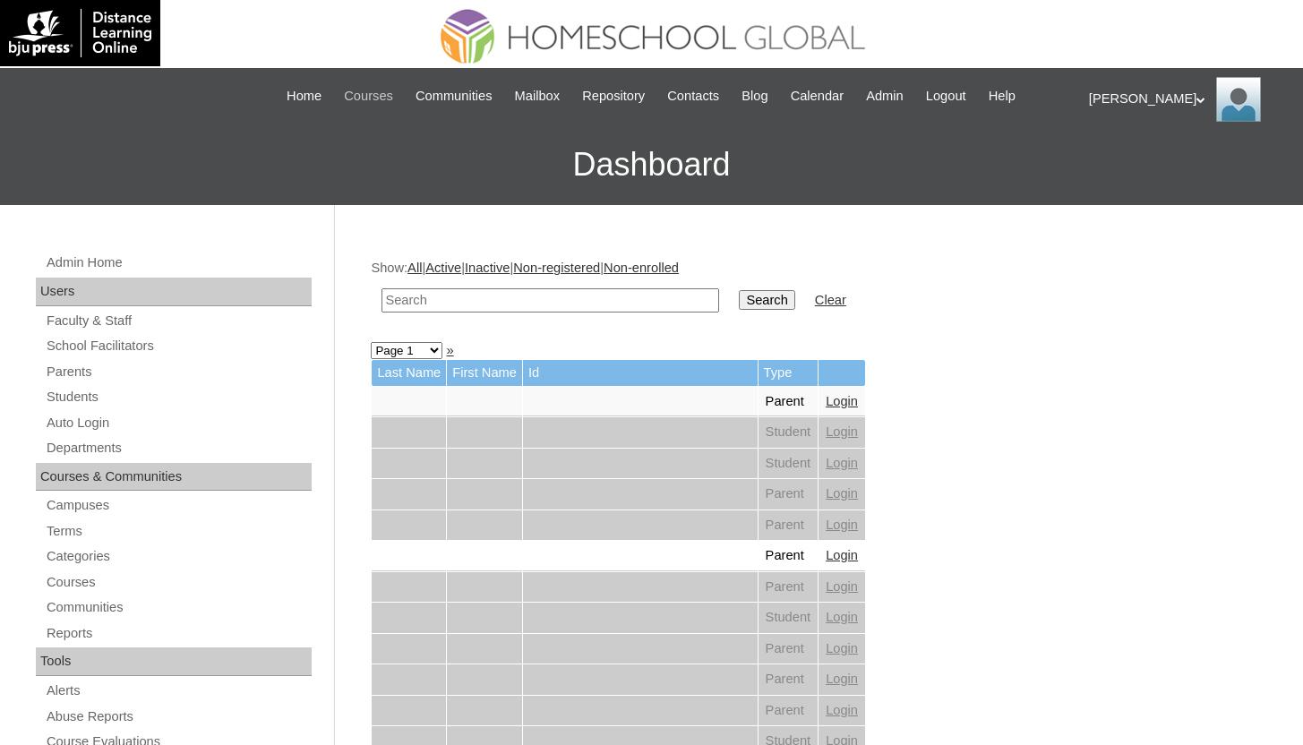
click at [344, 93] on span "Courses" at bounding box center [368, 96] width 49 height 21
